Goal: Task Accomplishment & Management: Manage account settings

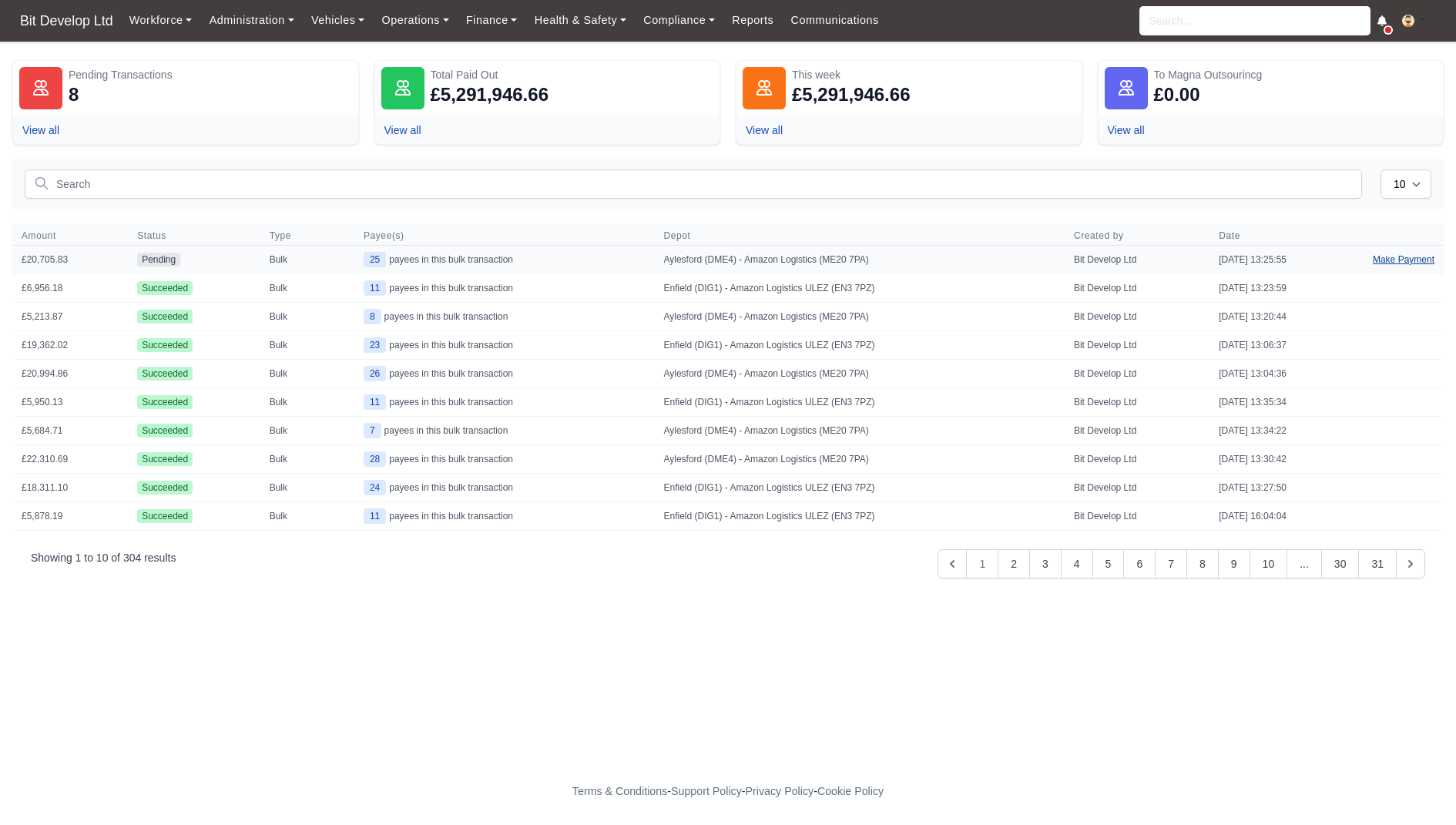
click at [1391, 258] on link "Make Payment" at bounding box center [1403, 260] width 80 height 28
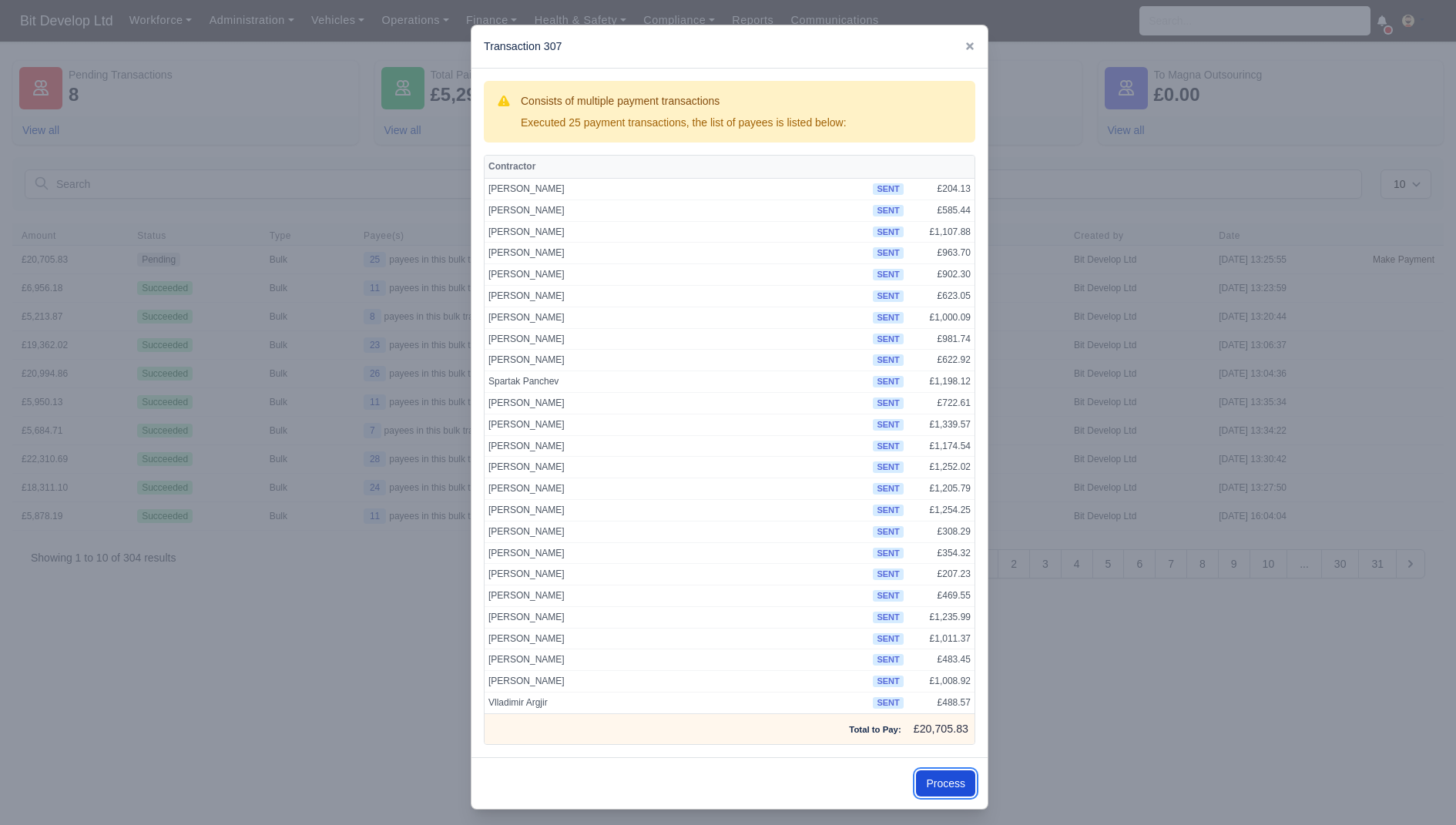
click at [943, 771] on button "Process" at bounding box center [945, 783] width 59 height 26
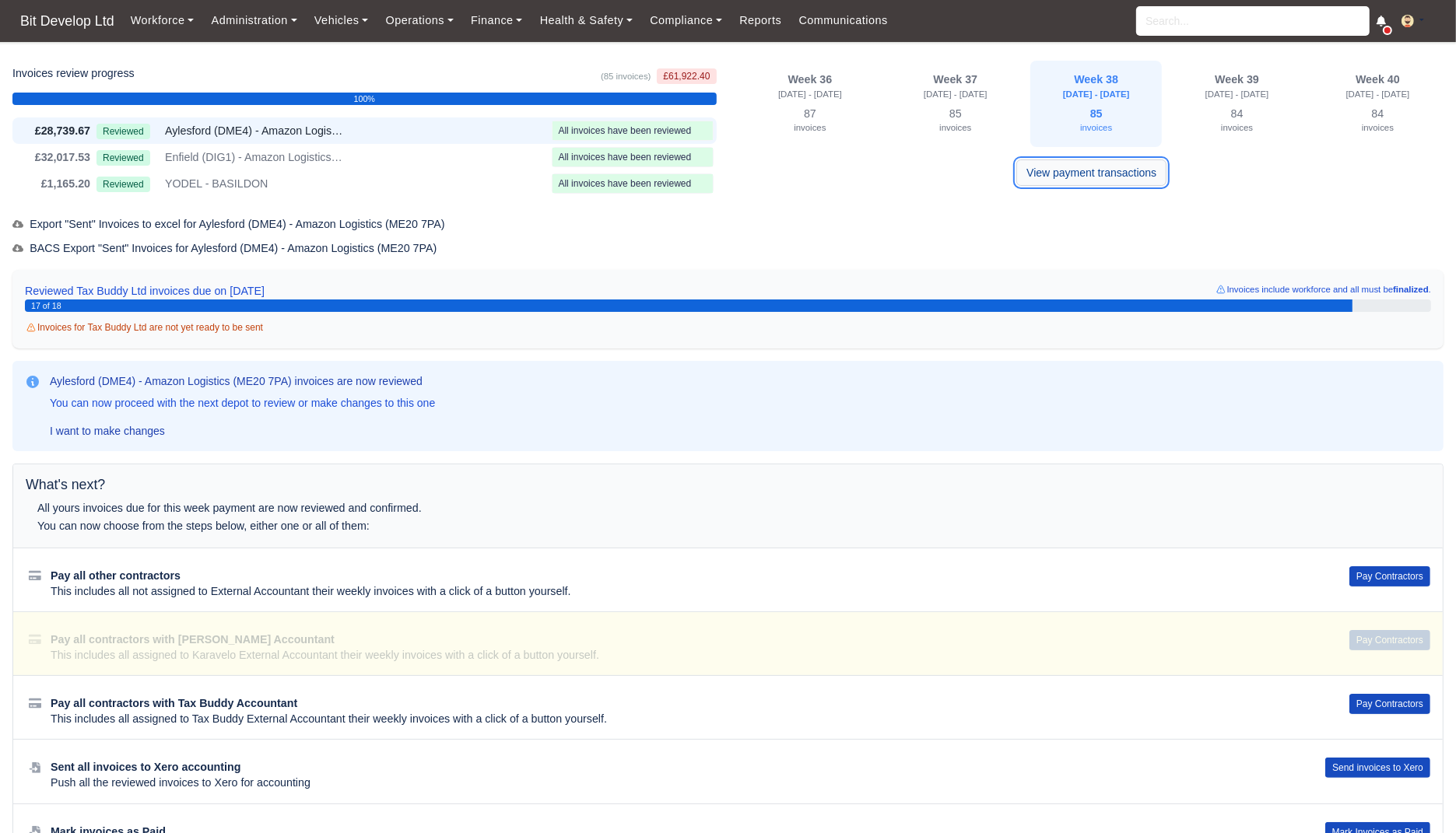
click at [1058, 169] on link "View payment transactions" at bounding box center [1092, 172] width 150 height 27
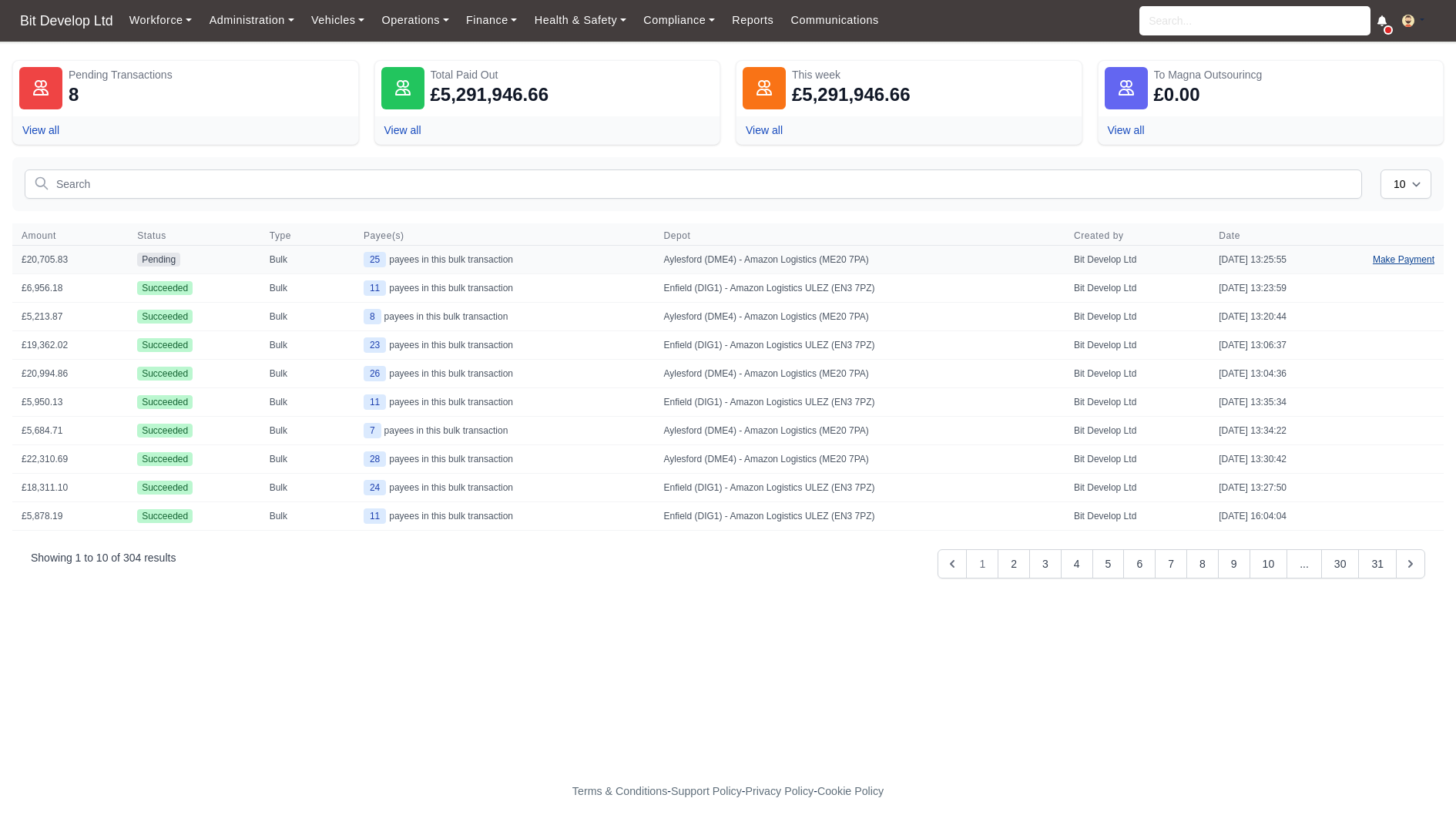
click at [1409, 262] on link "Make Payment" at bounding box center [1403, 260] width 80 height 28
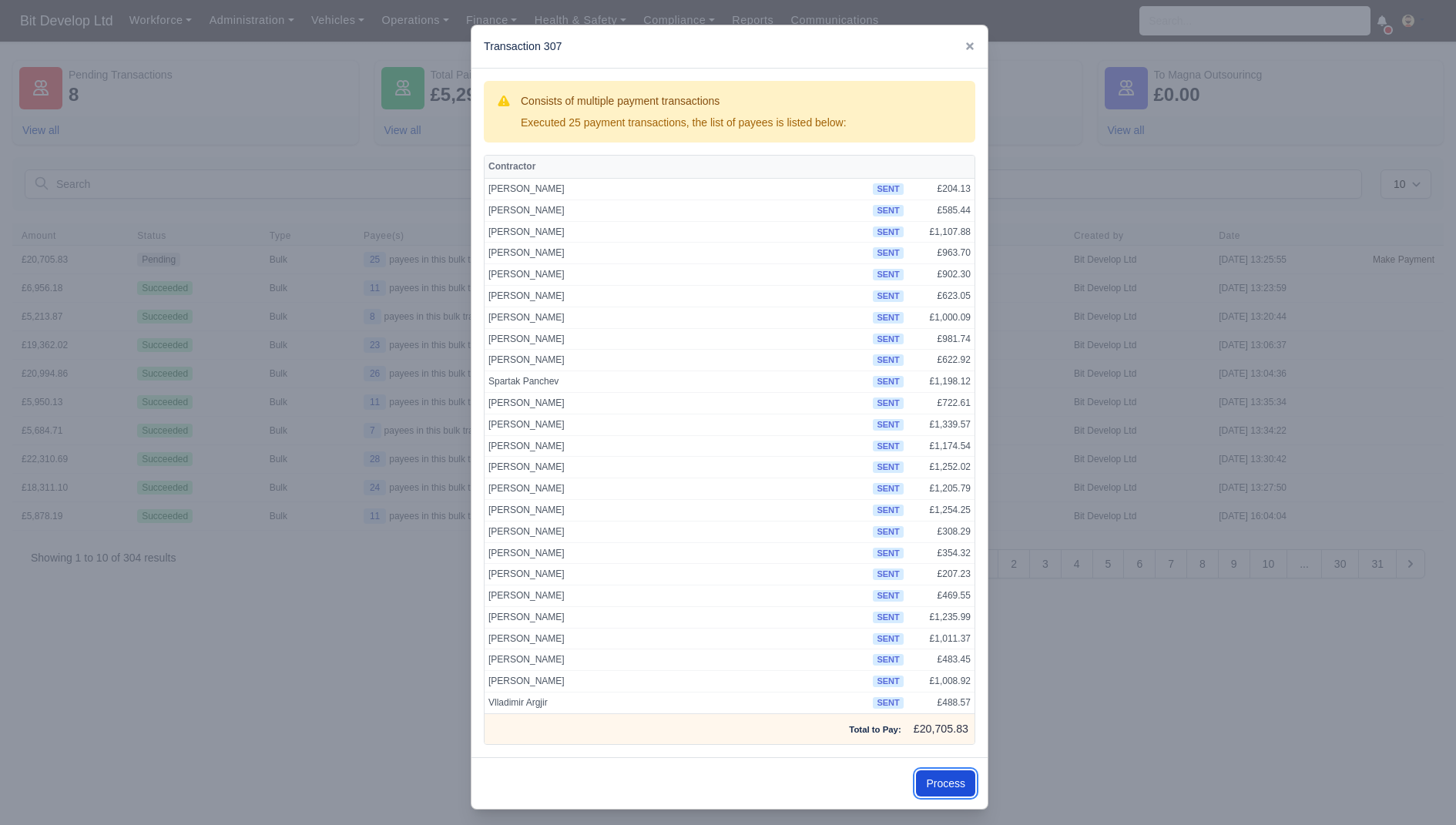
click at [958, 773] on button "Process" at bounding box center [945, 783] width 59 height 26
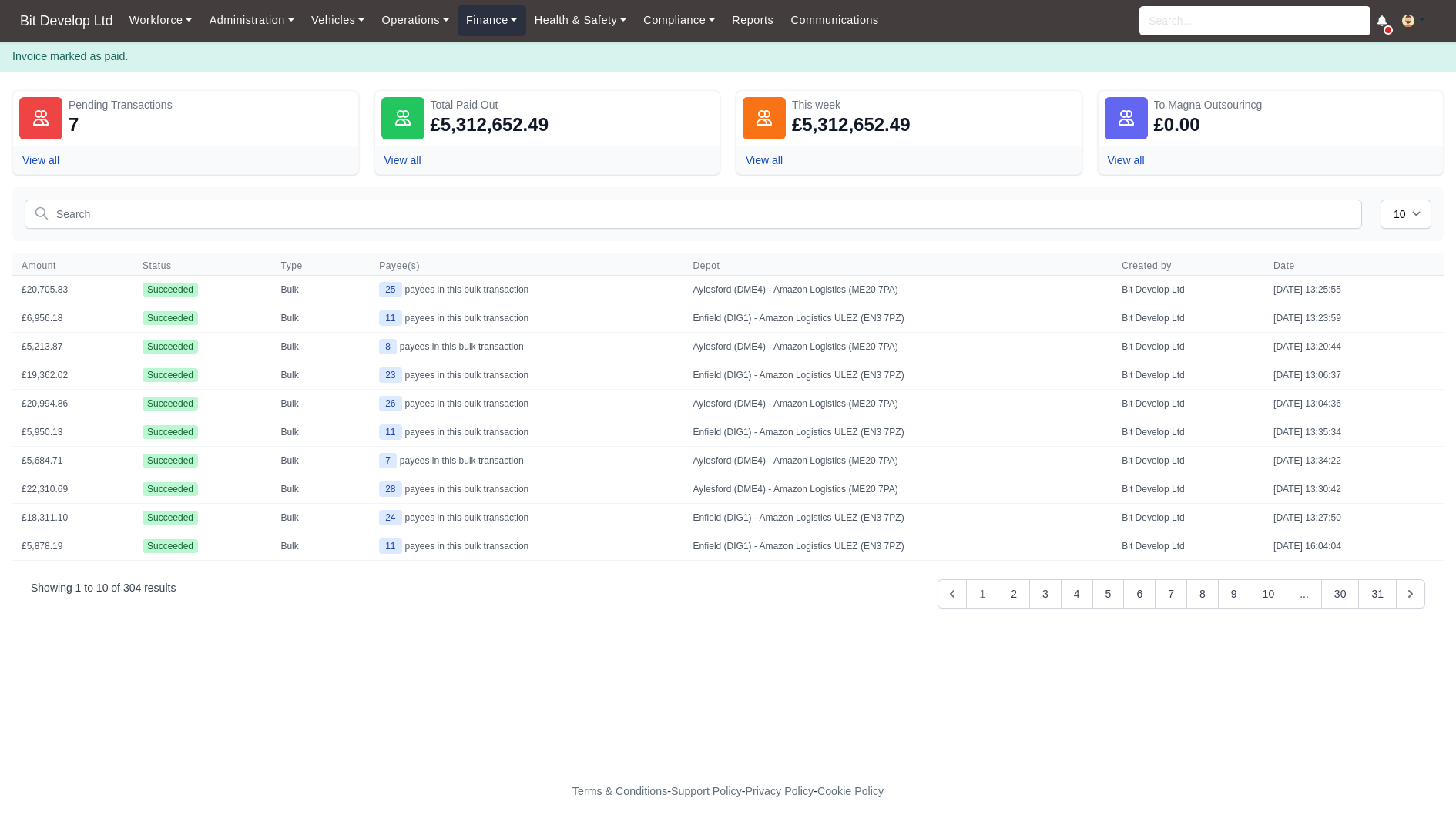
click at [509, 29] on link "Finance" at bounding box center [492, 20] width 69 height 30
click at [512, 61] on link "Invoices" at bounding box center [527, 54] width 124 height 32
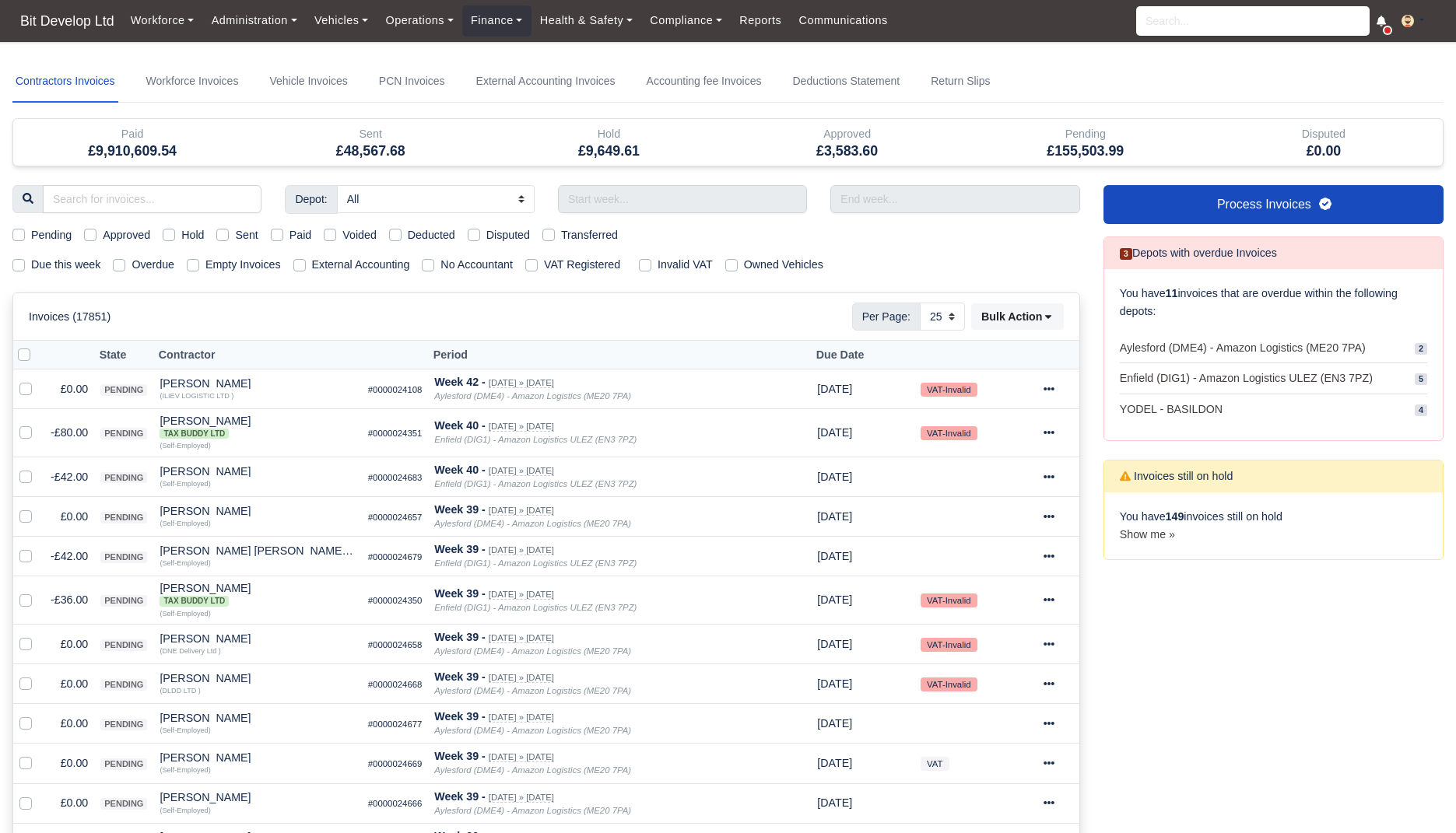
select select "25"
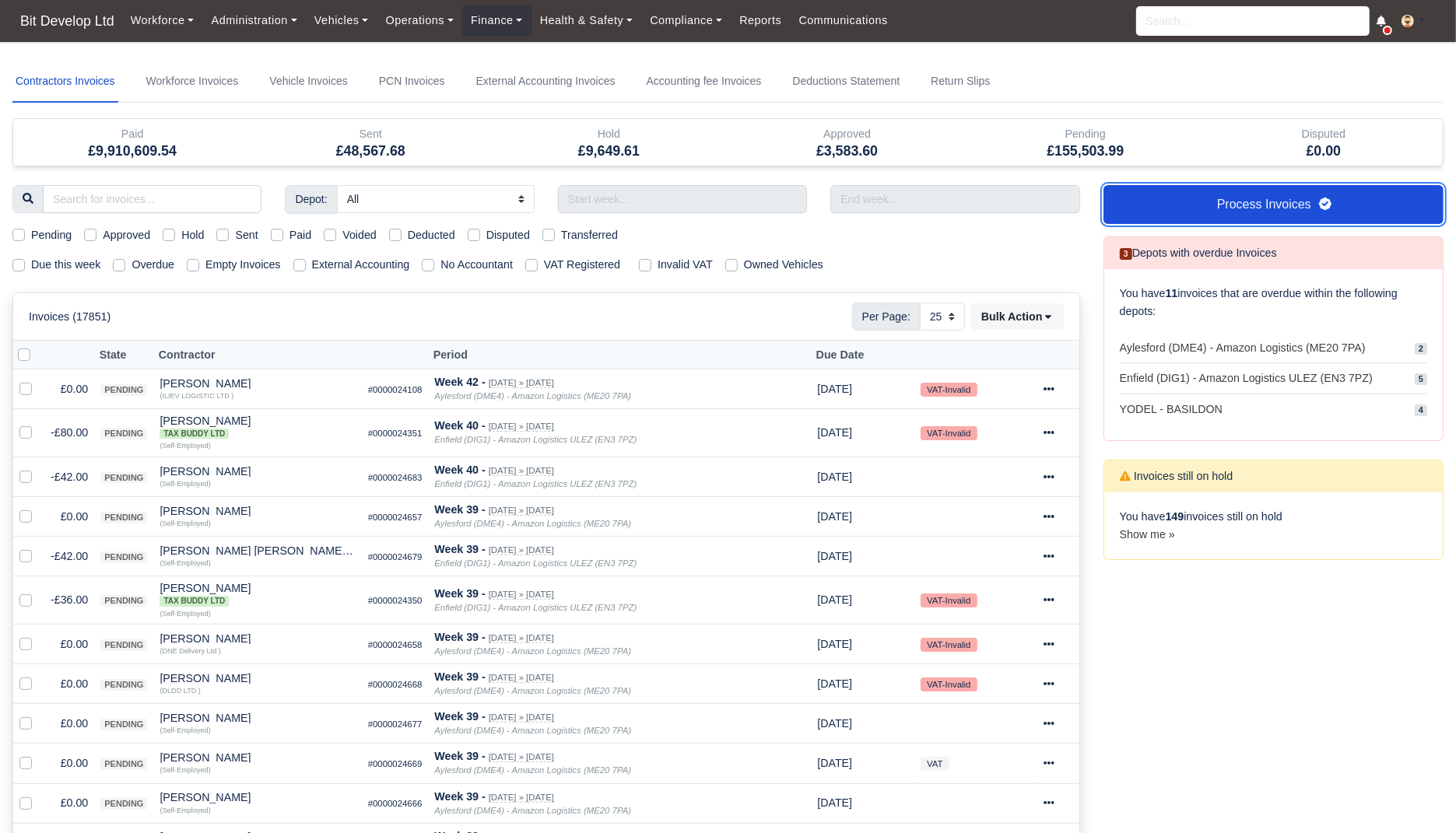
click at [1260, 195] on link "Process Invoices" at bounding box center [1273, 205] width 340 height 39
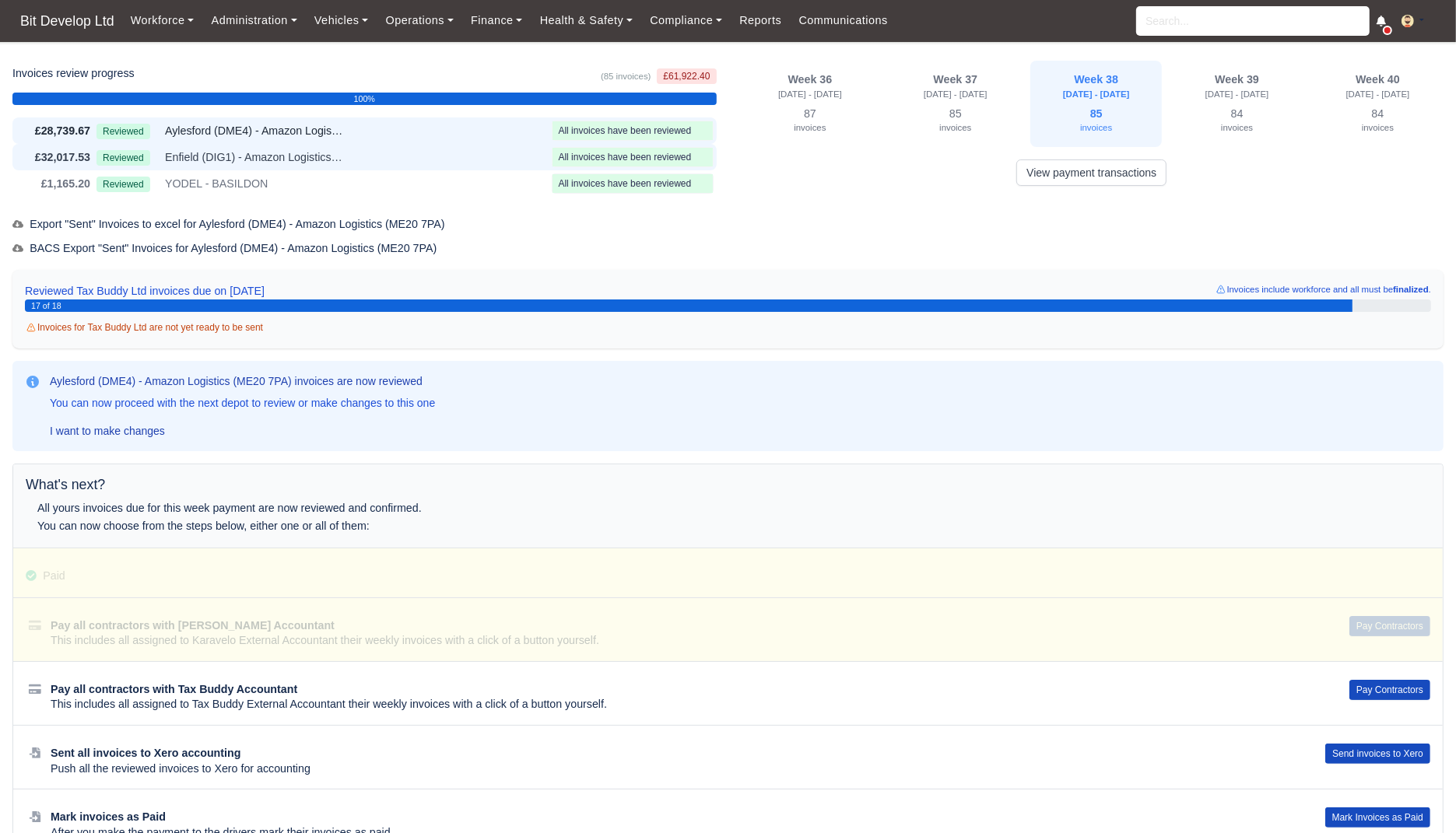
click at [425, 164] on div "Reviewed Enfield (DIG1) - Amazon Logistics ULEZ (EN3 7PZ)" at bounding box center [320, 157] width 449 height 18
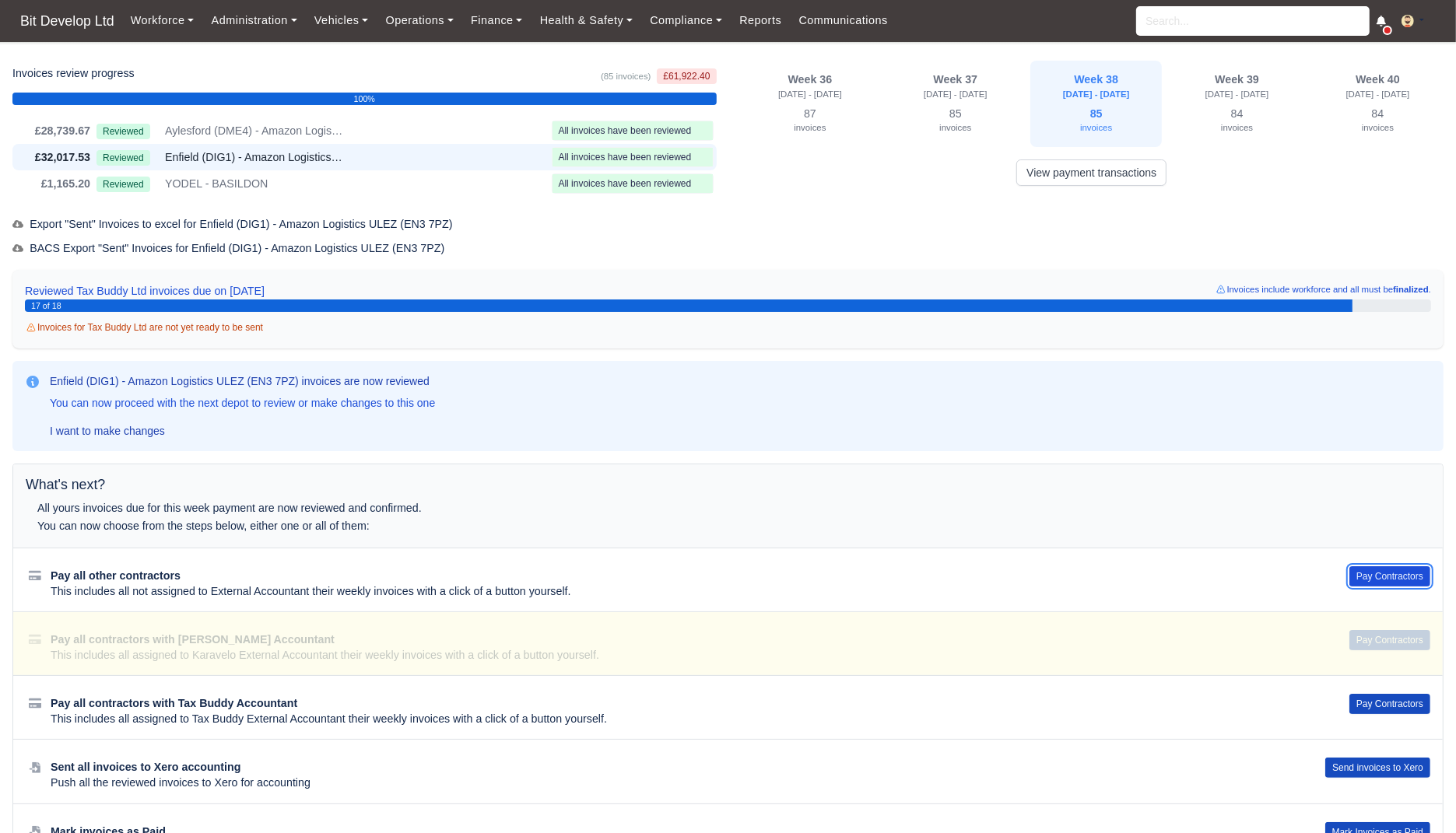
click at [1402, 569] on button "Pay Contractors" at bounding box center [1390, 577] width 81 height 21
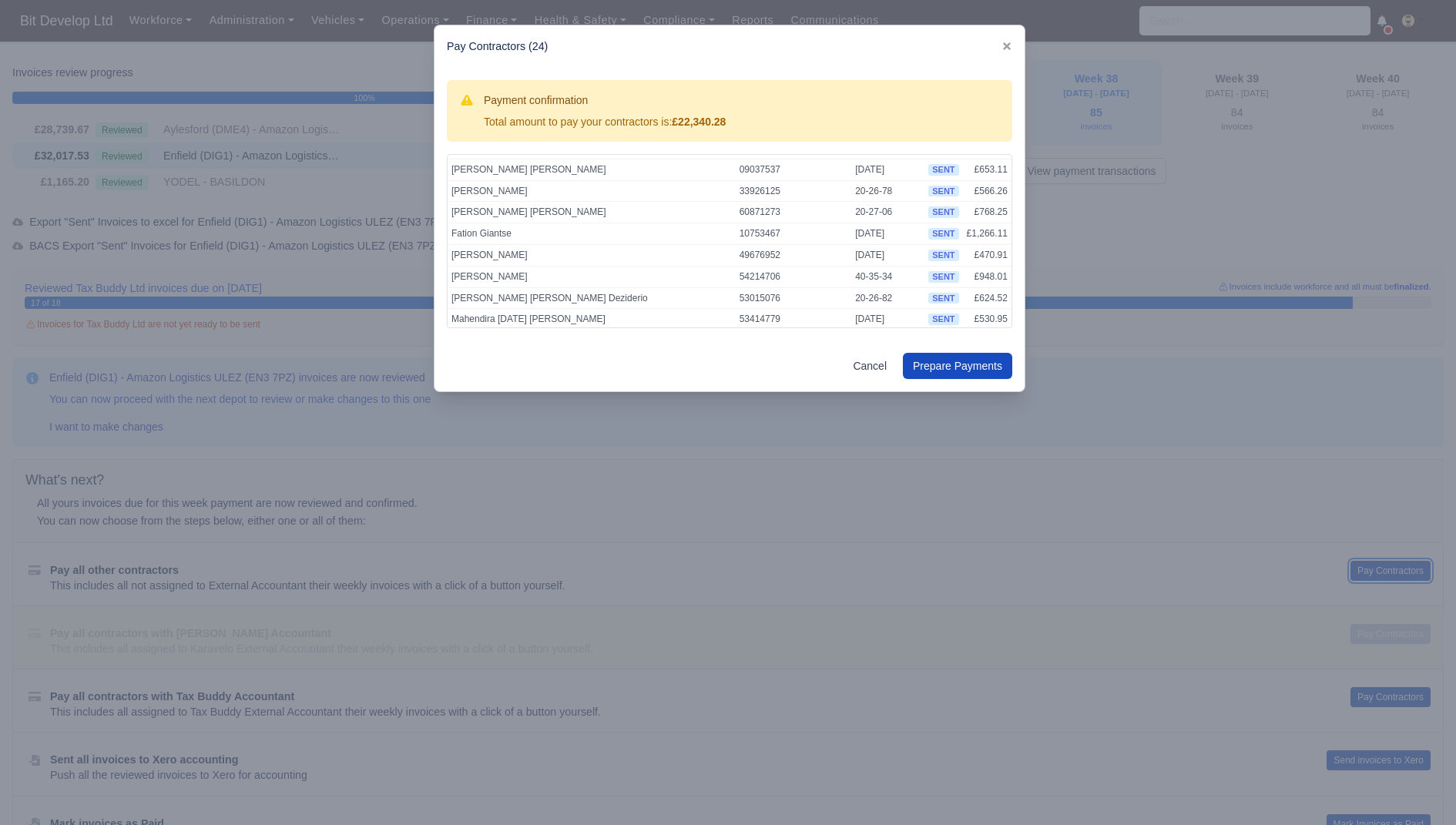
scroll to position [357, 0]
click at [988, 367] on button "Prepare Payments" at bounding box center [957, 366] width 109 height 26
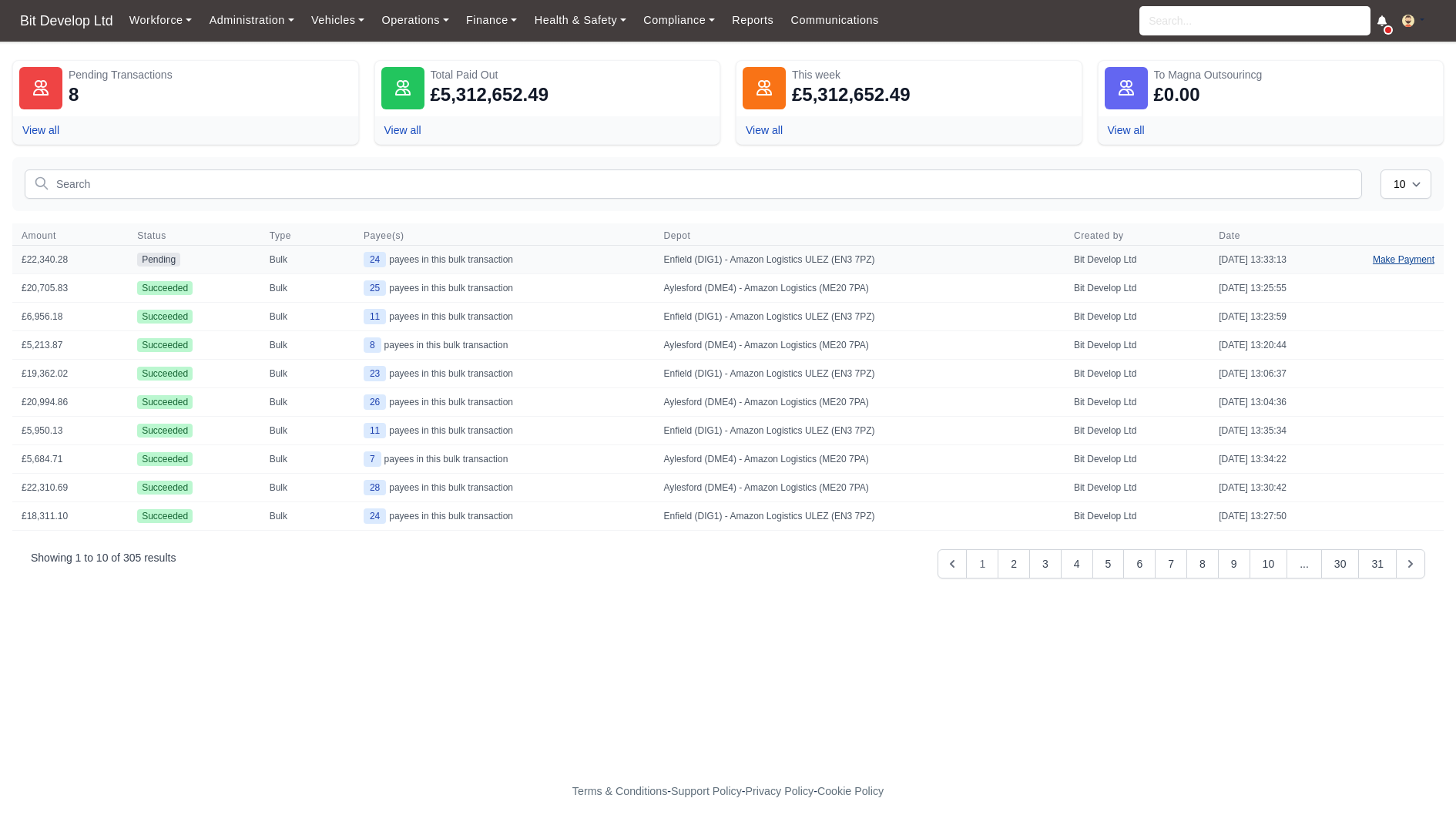
click at [1388, 258] on link "Make Payment" at bounding box center [1403, 260] width 80 height 28
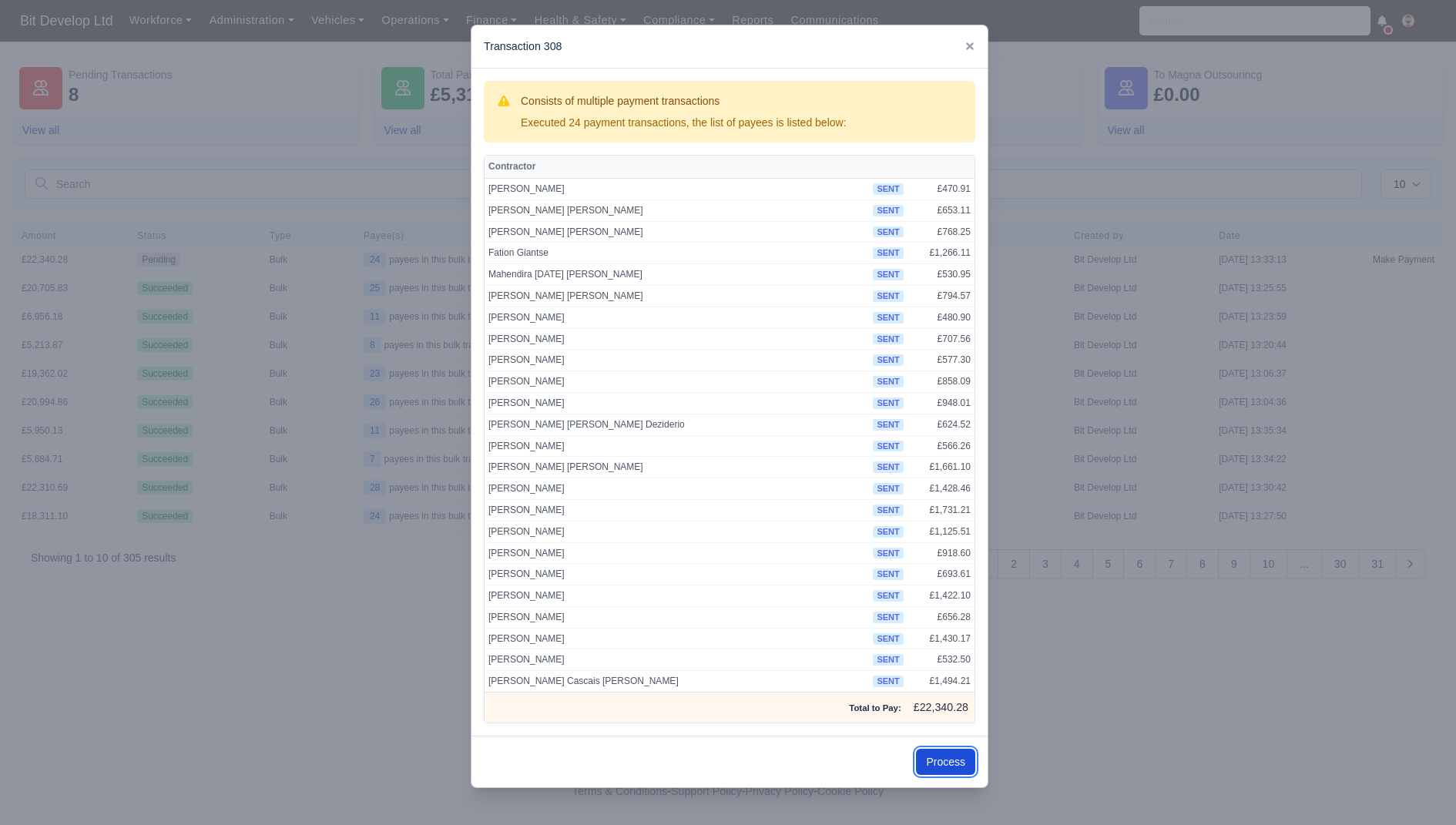
click at [932, 749] on button "Process" at bounding box center [945, 762] width 59 height 26
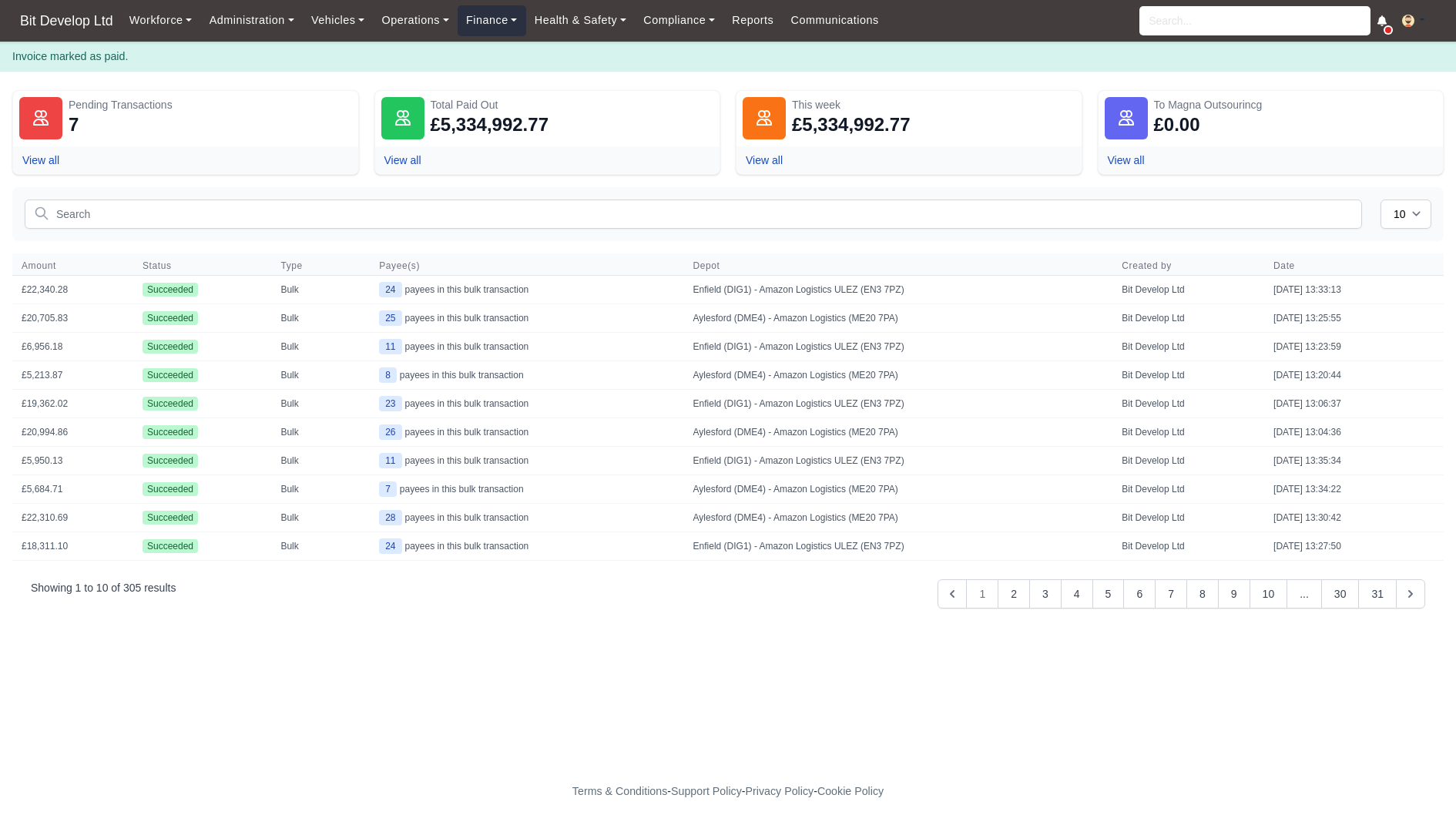
click at [486, 27] on link "Finance" at bounding box center [492, 20] width 69 height 30
click at [485, 63] on link "Invoices" at bounding box center [527, 54] width 124 height 32
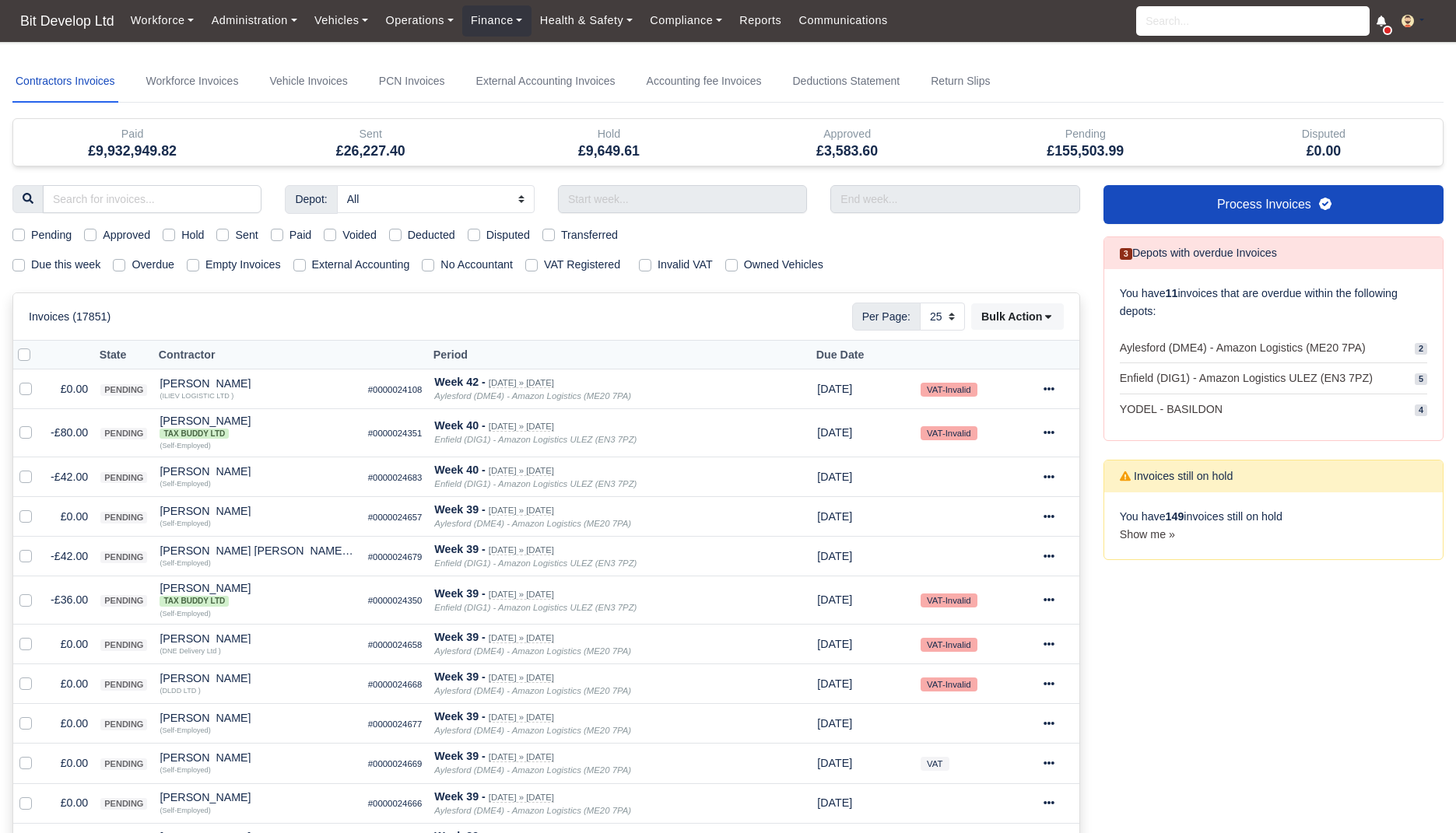
select select "25"
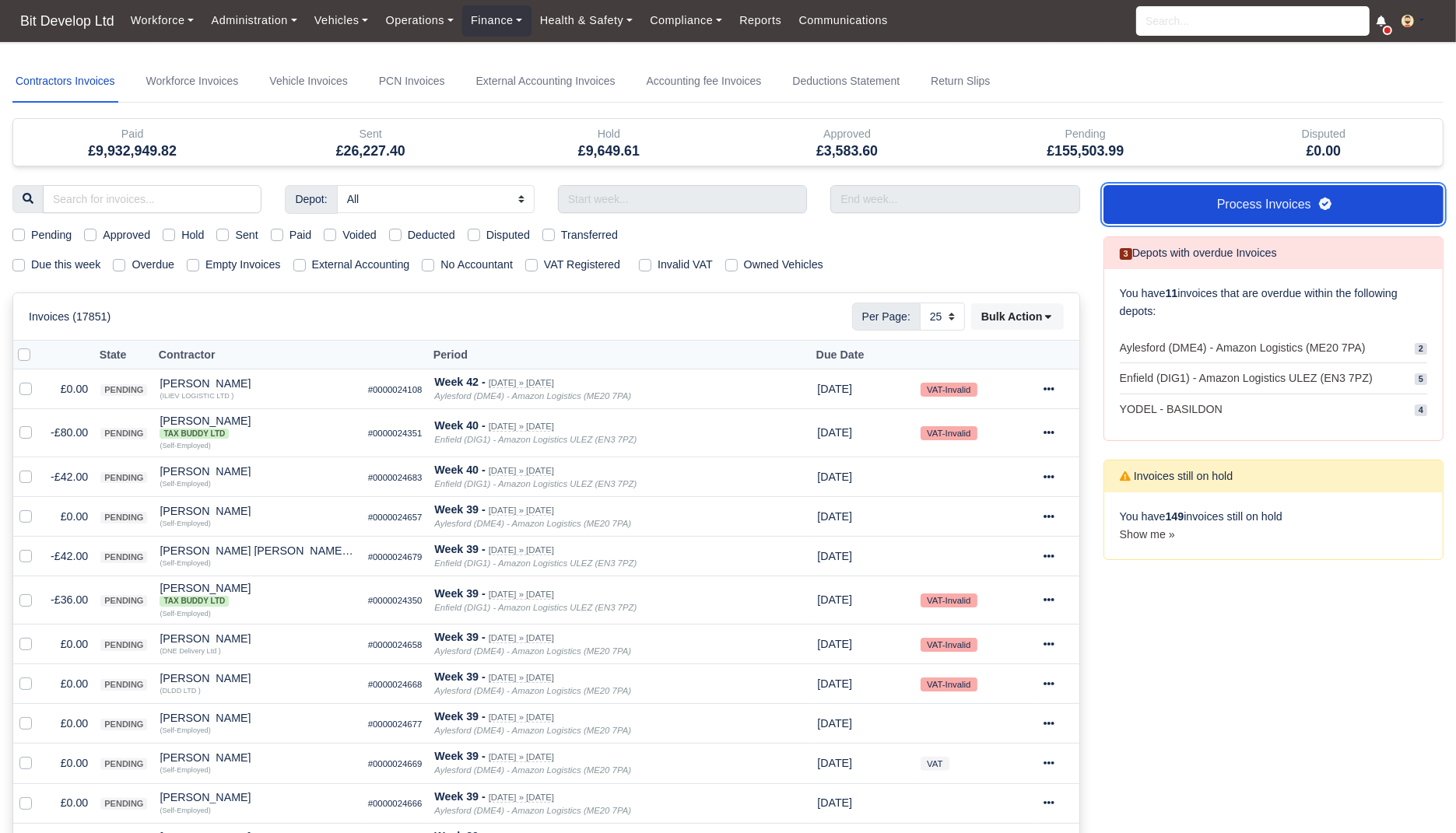
click at [1239, 205] on link "Process Invoices" at bounding box center [1273, 205] width 340 height 39
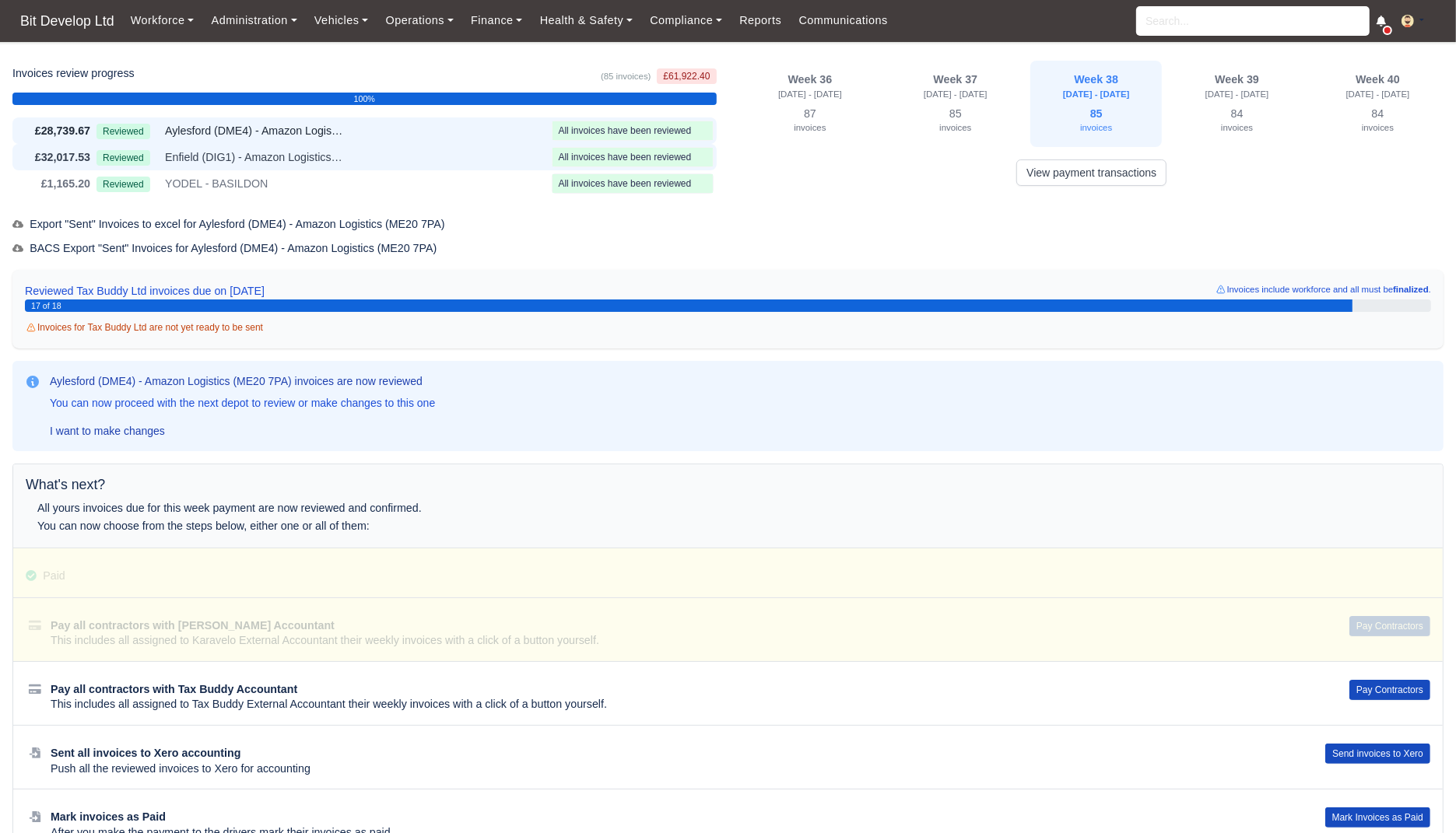
click at [423, 151] on div "Reviewed Enfield (DIG1) - Amazon Logistics ULEZ (EN3 7PZ)" at bounding box center [320, 157] width 449 height 18
click at [1372, 689] on button "Pay Contractors" at bounding box center [1390, 690] width 81 height 21
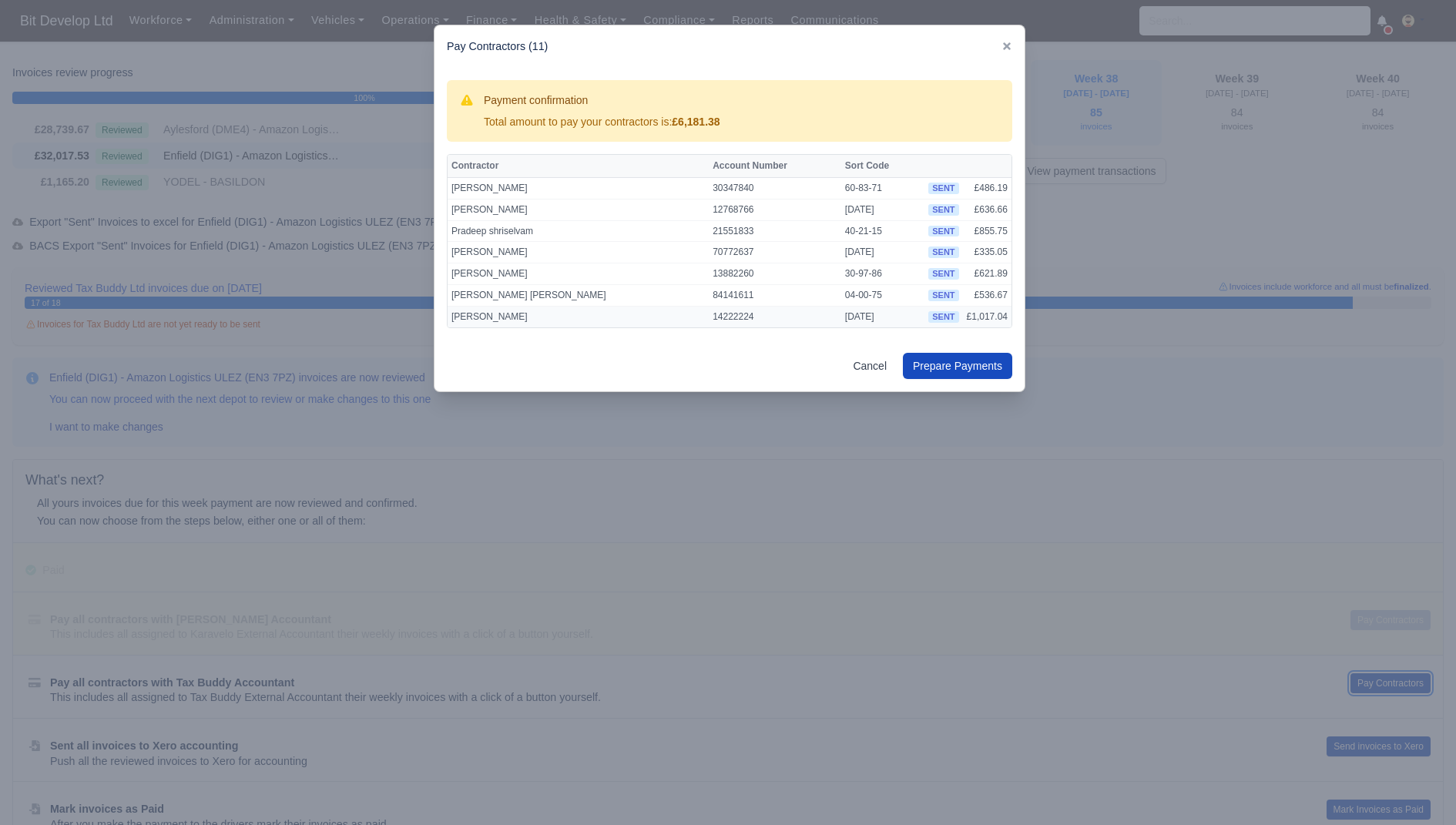
scroll to position [82, 0]
click at [1088, 251] on div at bounding box center [728, 412] width 1456 height 825
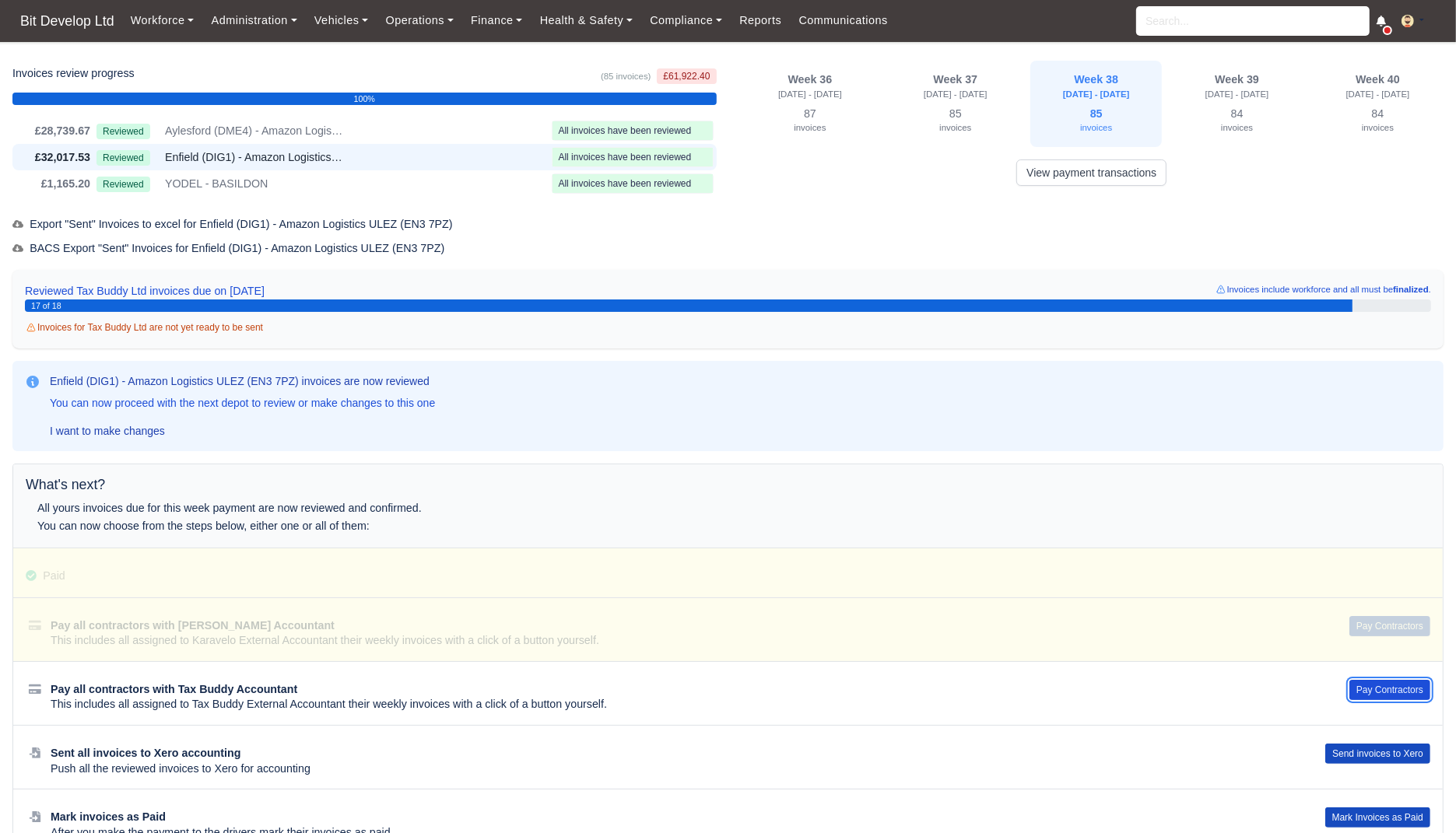
click at [1383, 693] on button "Pay Contractors" at bounding box center [1390, 690] width 81 height 21
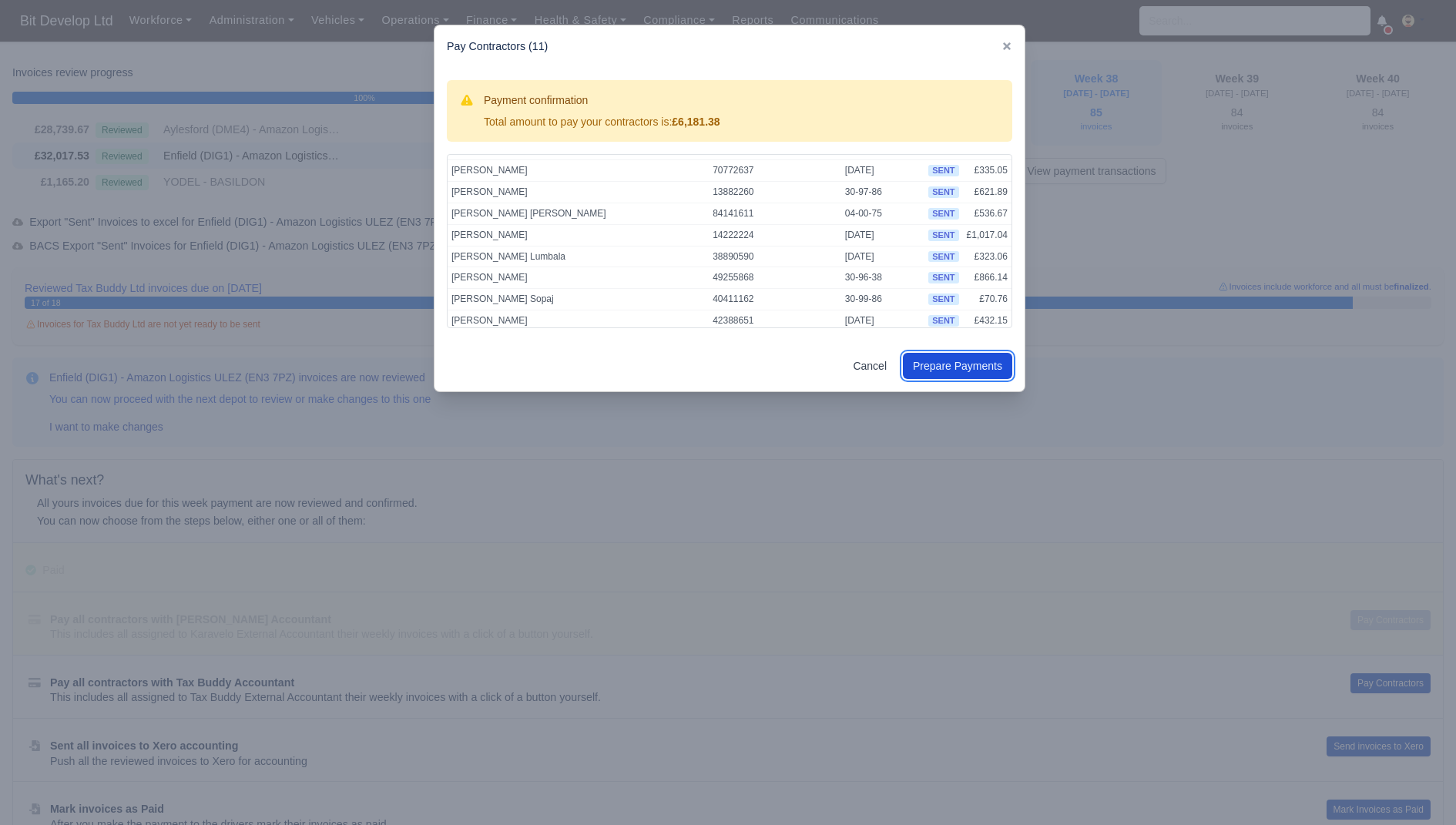
click at [962, 369] on button "Prepare Payments" at bounding box center [957, 366] width 109 height 26
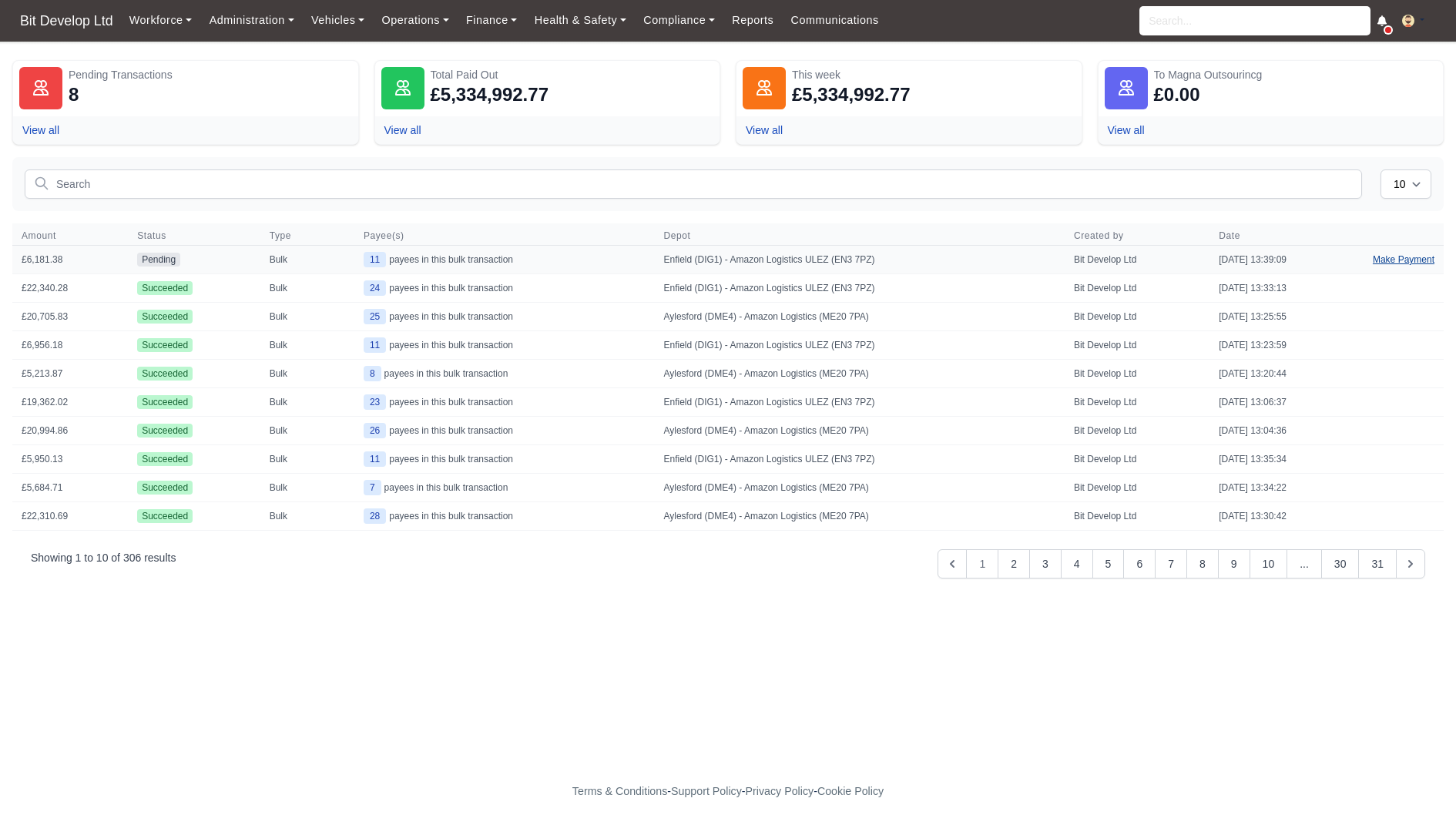
click at [1423, 256] on link "Make Payment" at bounding box center [1403, 260] width 80 height 28
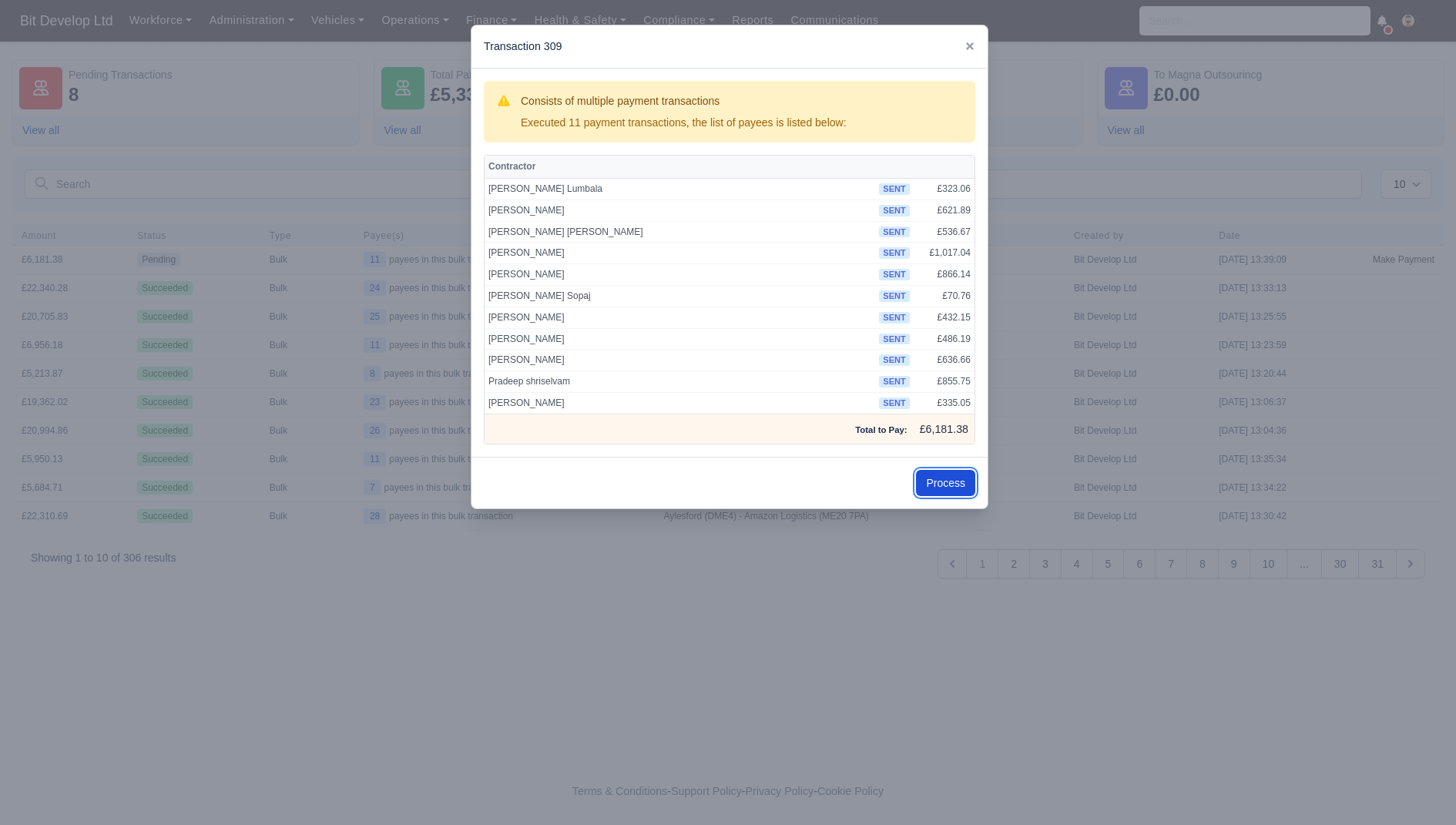
click at [947, 477] on button "Process" at bounding box center [945, 483] width 59 height 26
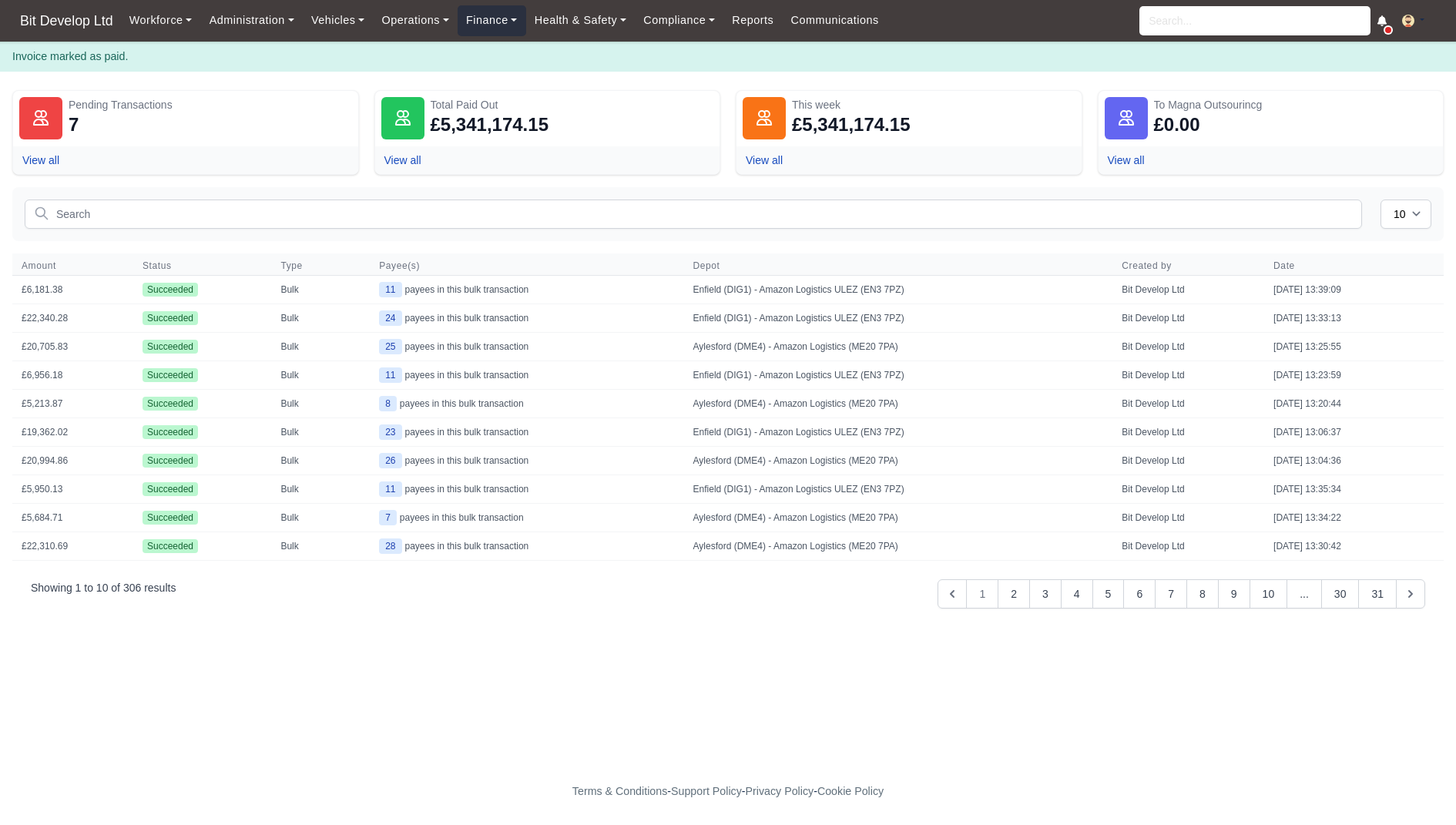
click at [488, 33] on link "Finance" at bounding box center [492, 20] width 69 height 30
click at [491, 57] on link "Invoices" at bounding box center [527, 54] width 124 height 32
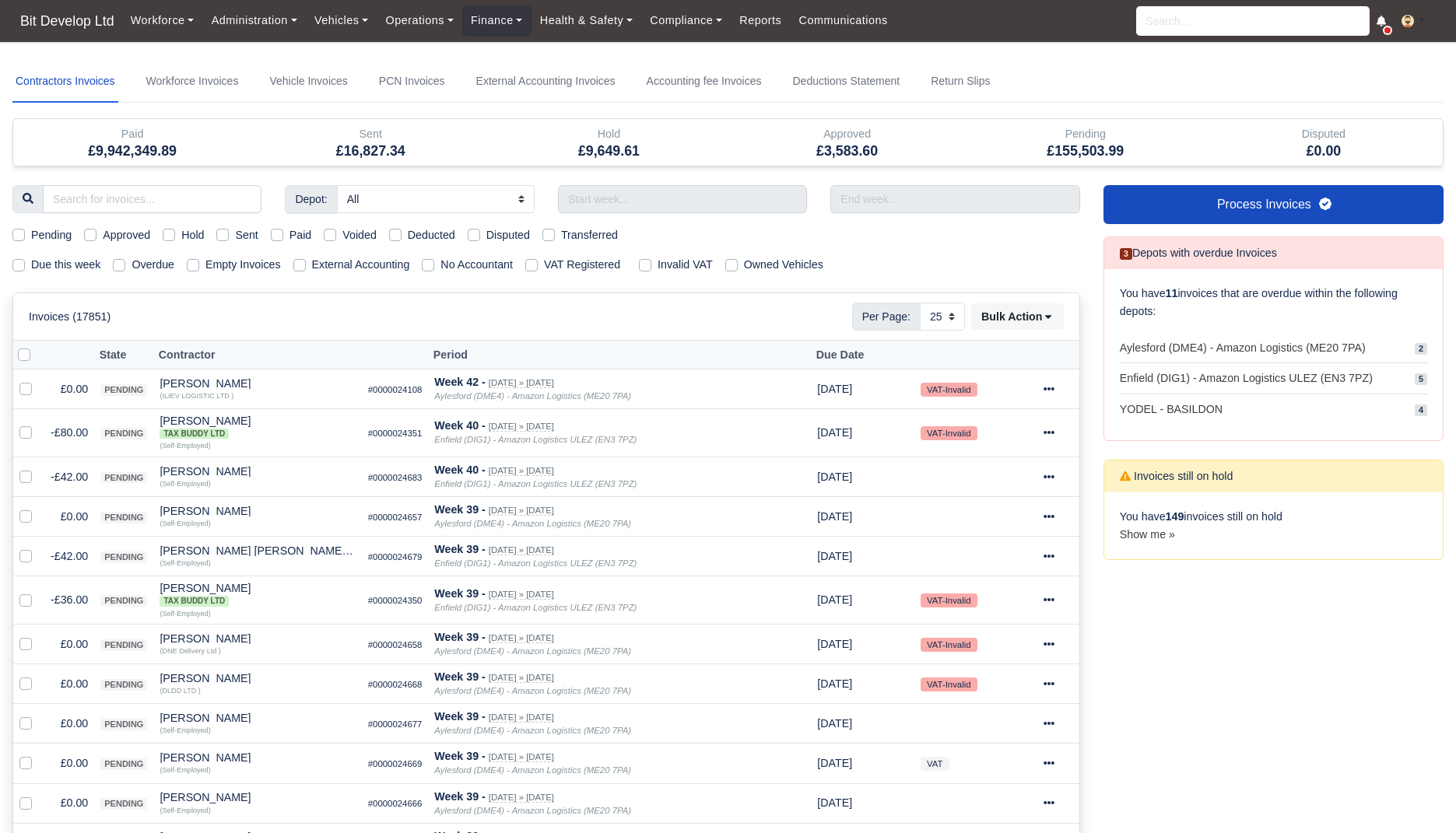
select select "25"
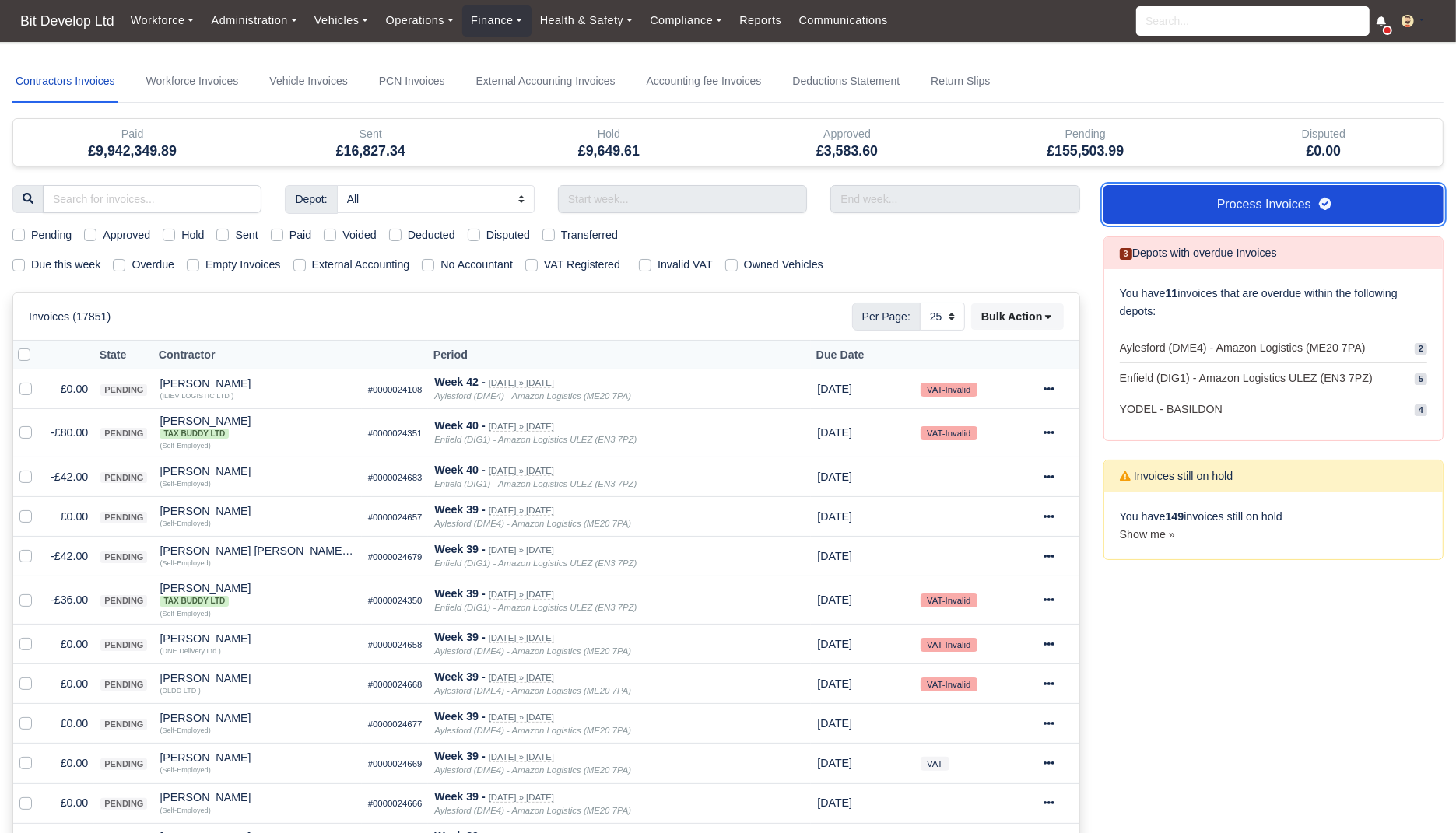
click at [1144, 200] on link "Process Invoices" at bounding box center [1273, 205] width 340 height 39
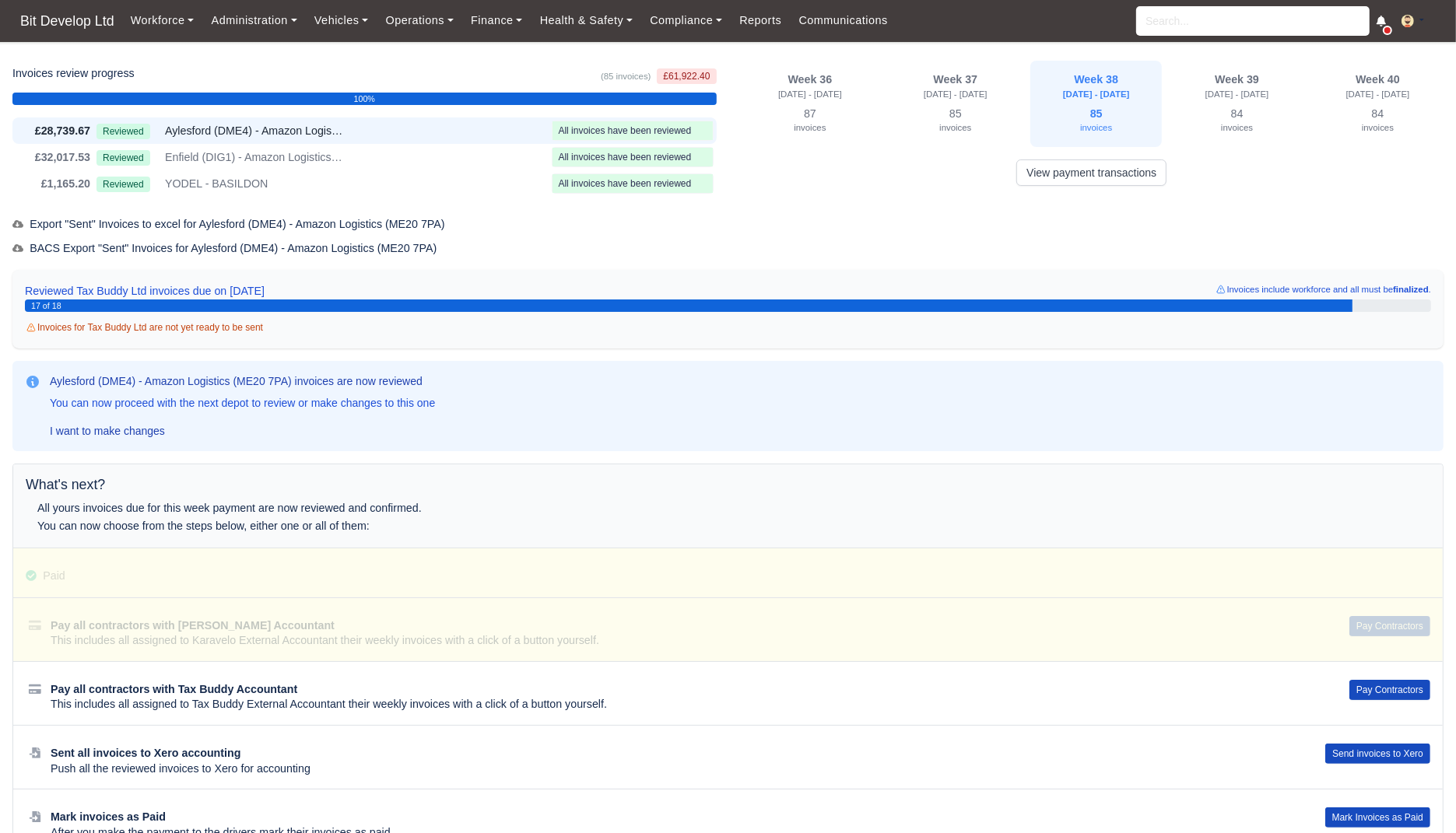
click at [897, 204] on div "Invoices review progress (85 invoices) £61,922.40 100% £28,739.67 Reviewed" at bounding box center [728, 457] width 1431 height 793
click at [451, 156] on div "Reviewed Enfield (DIG1) - Amazon Logistics ULEZ (EN3 7PZ)" at bounding box center [320, 157] width 449 height 18
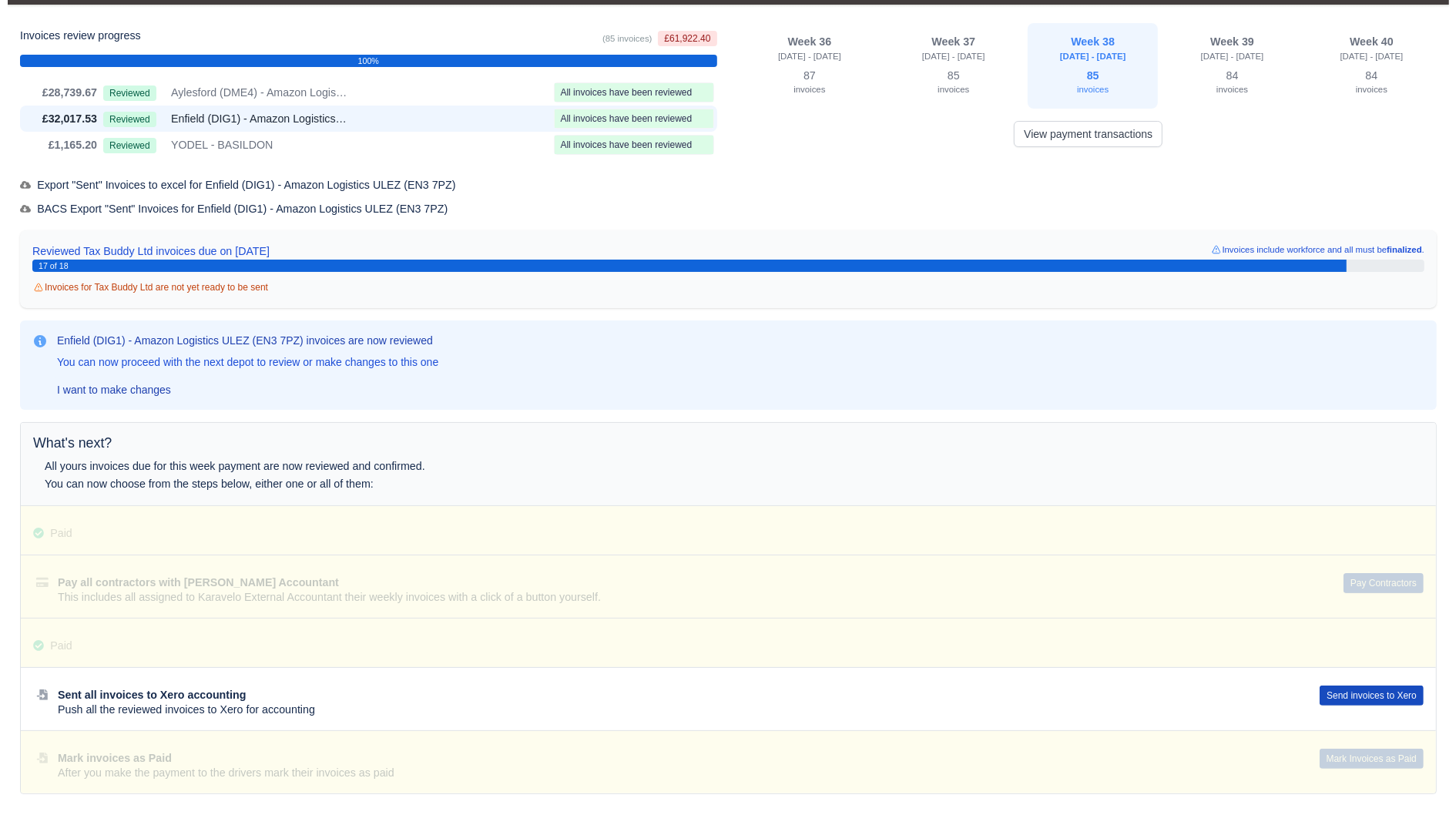
scroll to position [33, 0]
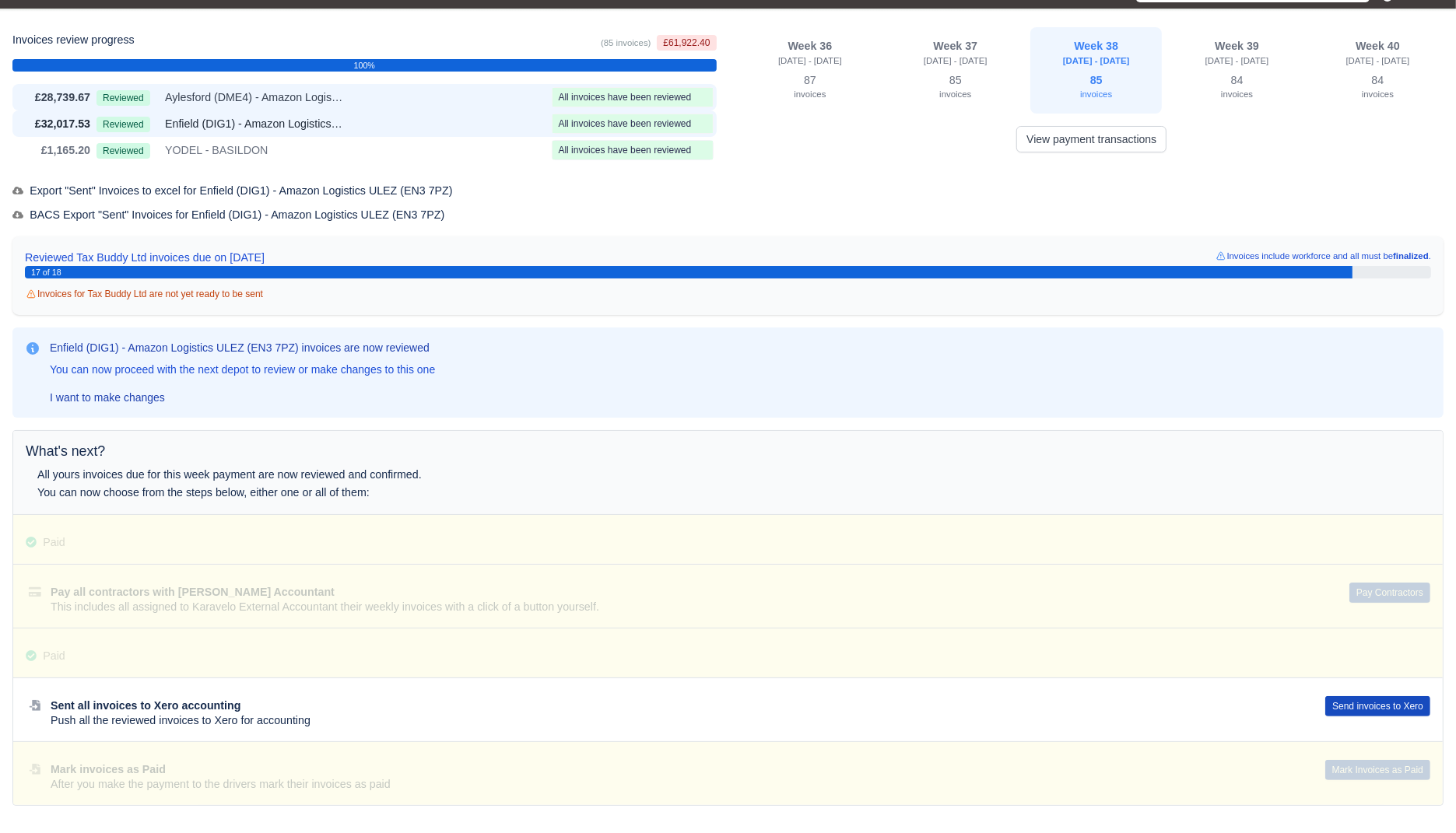
click at [410, 95] on div "Reviewed Aylesford (DME4) - Amazon Logistics (ME20 7PA)" at bounding box center [320, 97] width 449 height 18
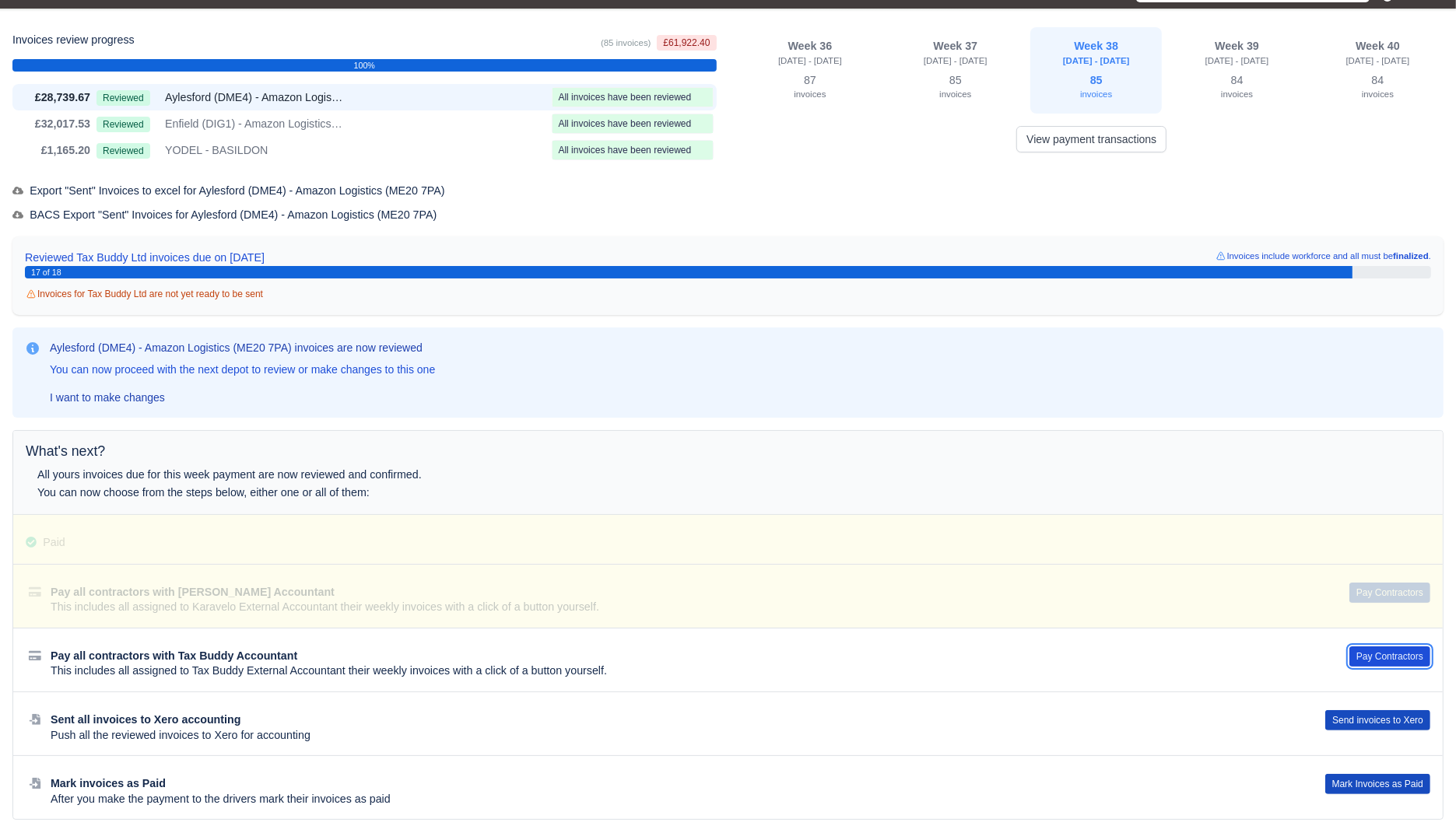
click at [1372, 649] on button "Pay Contractors" at bounding box center [1390, 656] width 81 height 21
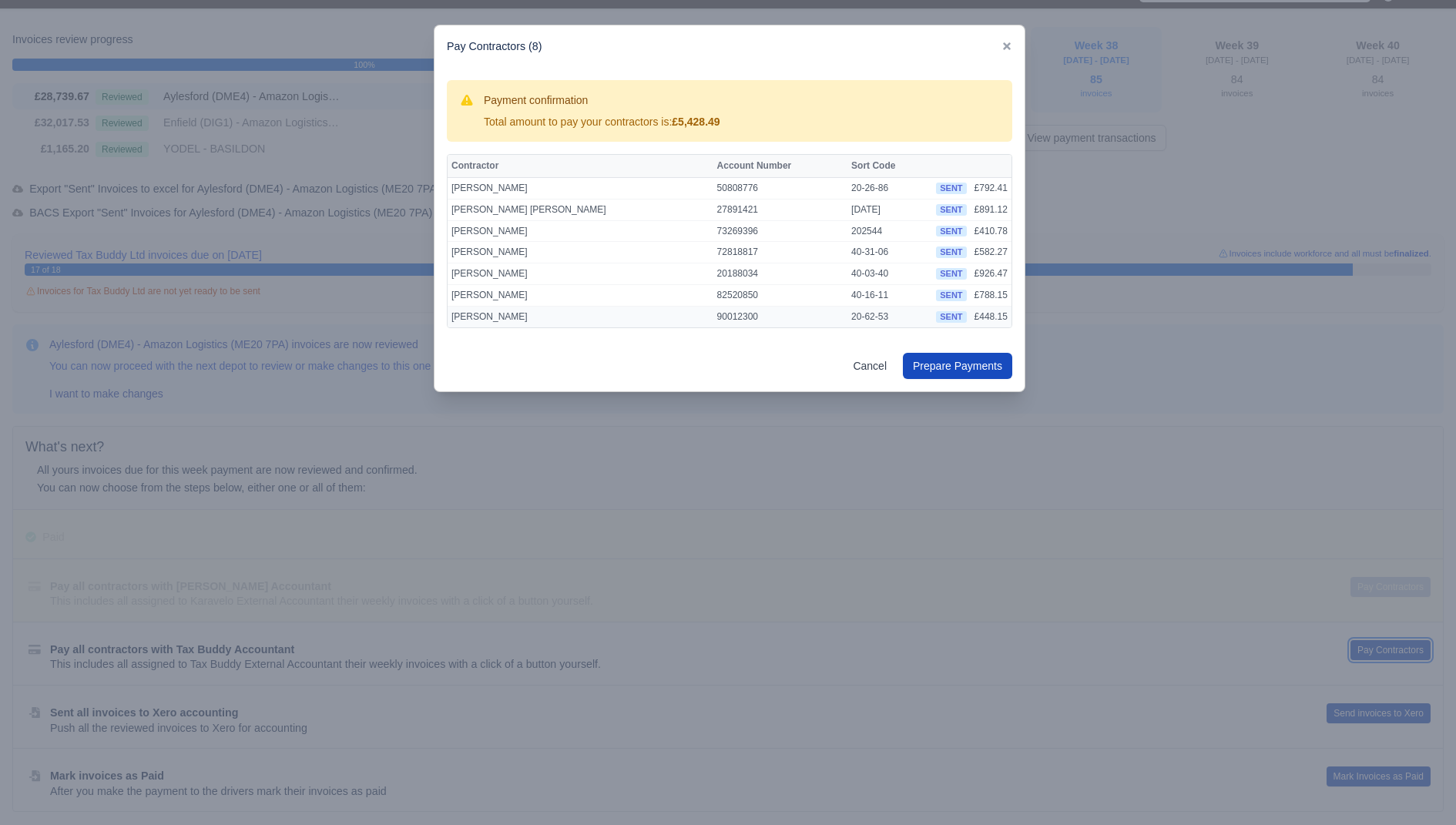
scroll to position [19, 0]
click at [970, 370] on button "Prepare Payments" at bounding box center [957, 366] width 109 height 26
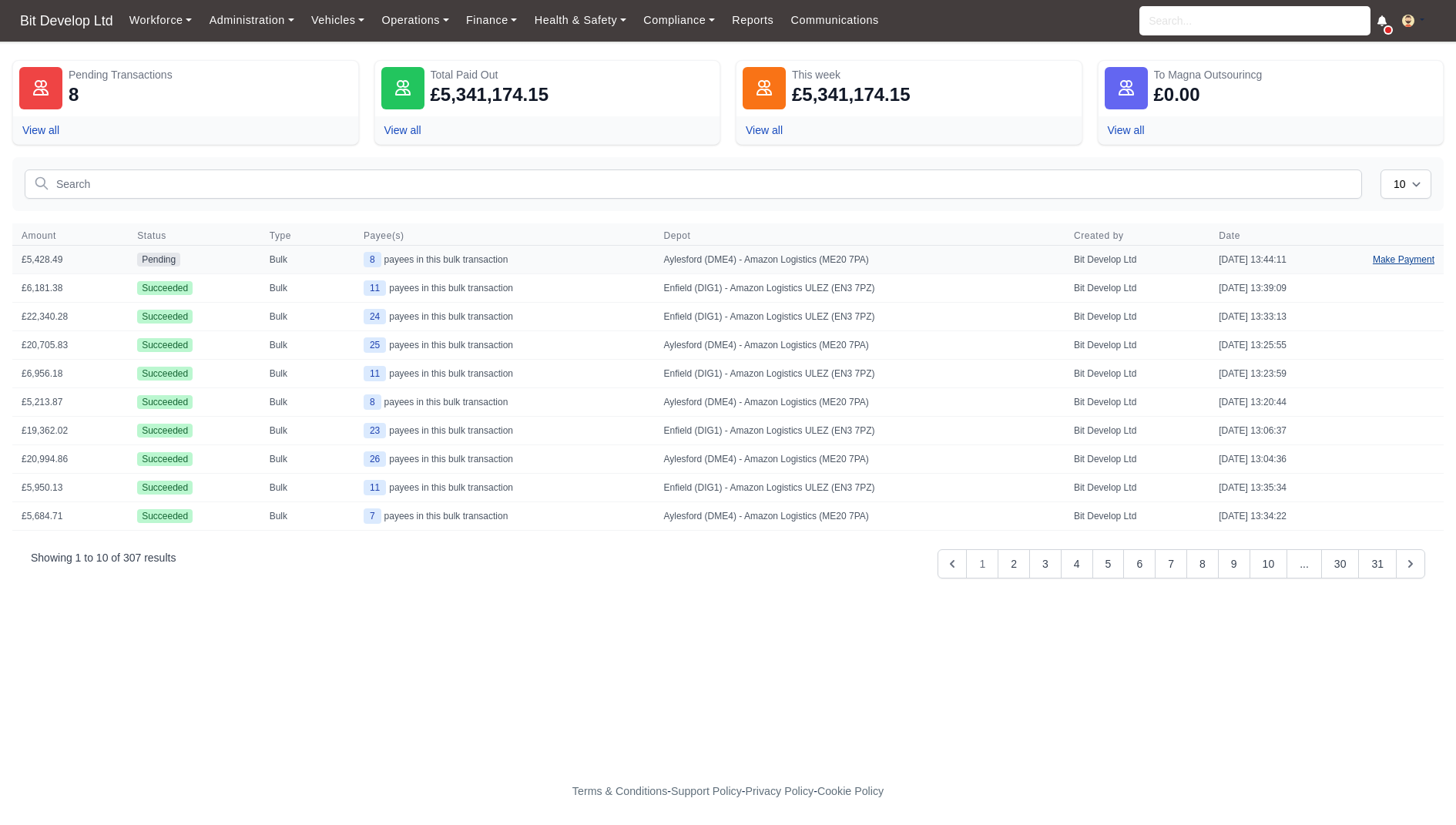
click at [1399, 258] on link "Make Payment" at bounding box center [1403, 260] width 80 height 28
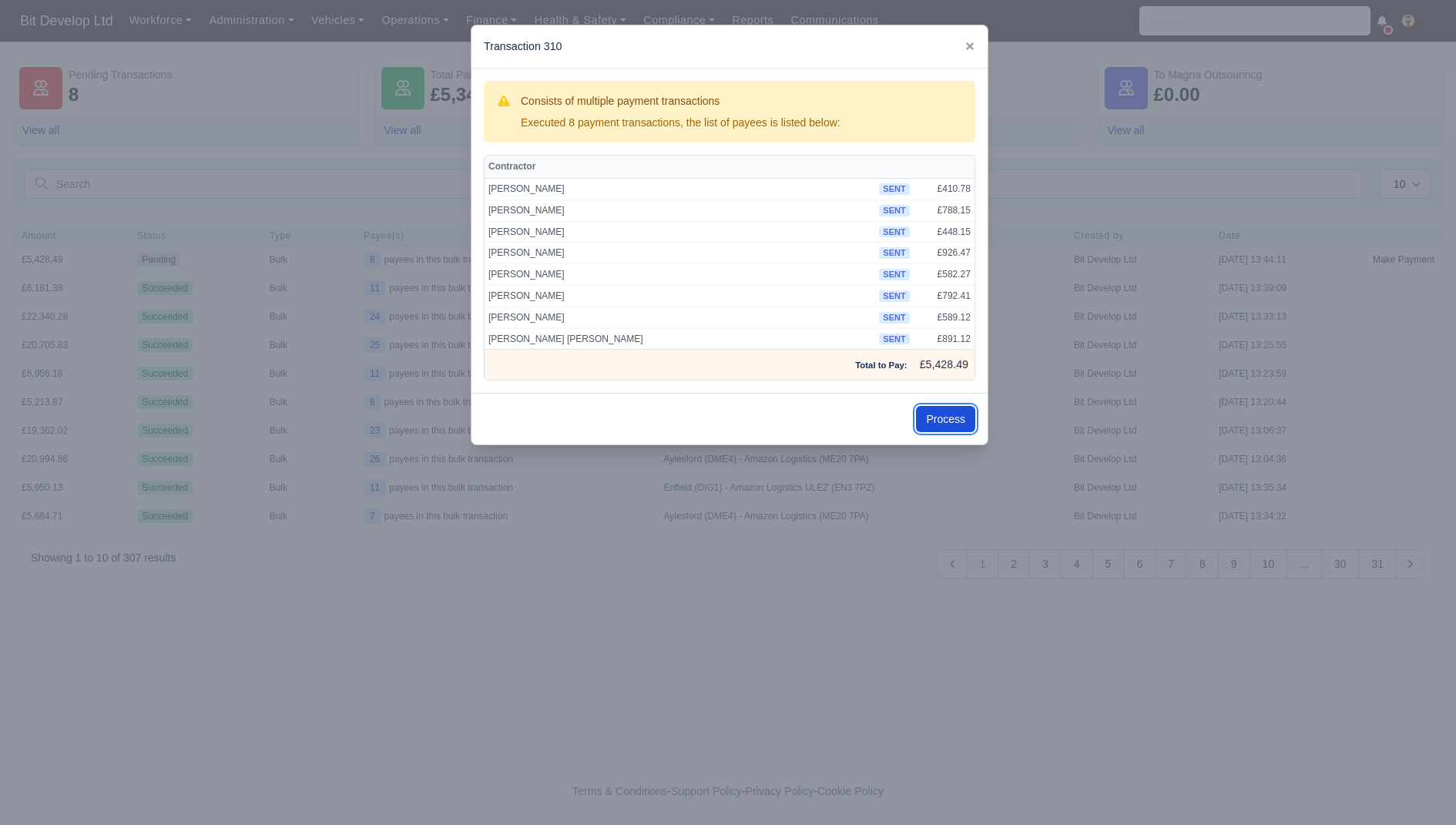
click at [950, 427] on button "Process" at bounding box center [945, 418] width 59 height 26
